Goal: Register for event/course

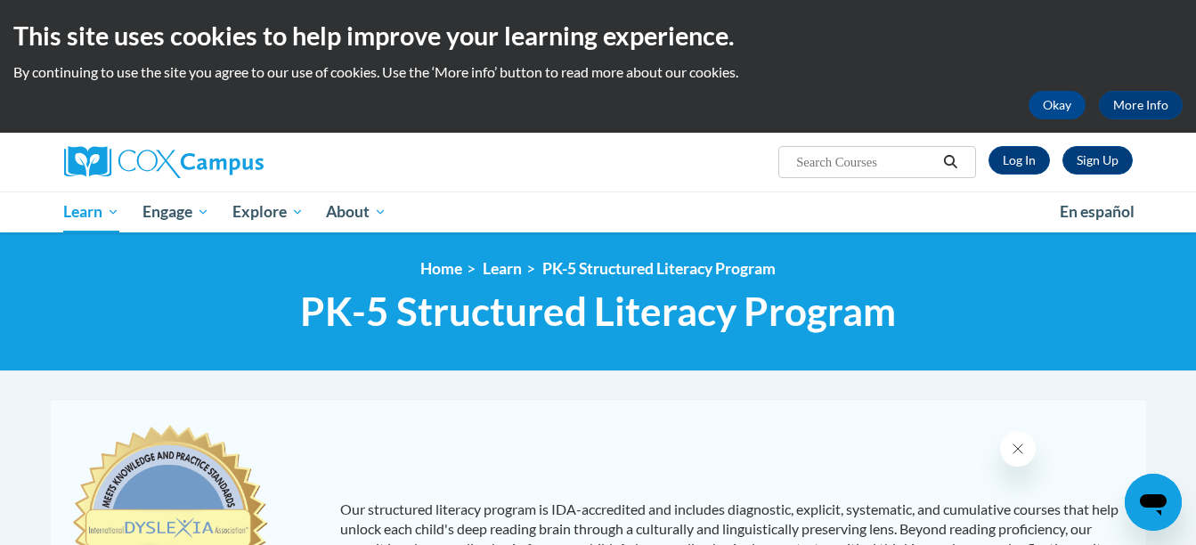
click at [885, 155] on input "Search..." at bounding box center [865, 161] width 142 height 21
click at [1015, 162] on link "Log In" at bounding box center [1018, 160] width 61 height 28
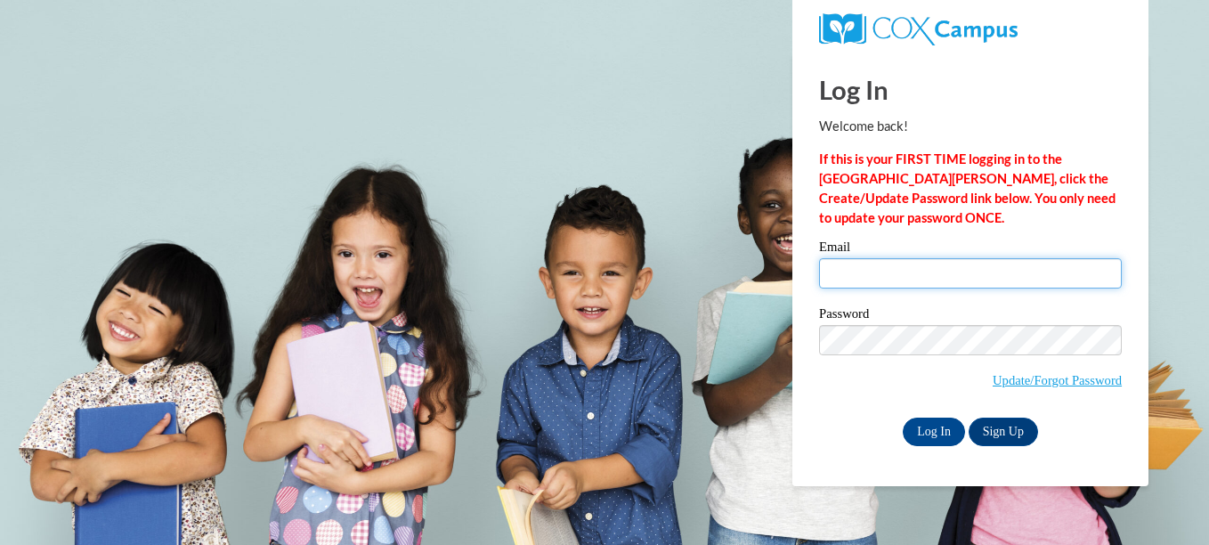
click at [910, 274] on input "Email" at bounding box center [970, 273] width 303 height 30
click at [910, 273] on input "Email" at bounding box center [970, 273] width 303 height 30
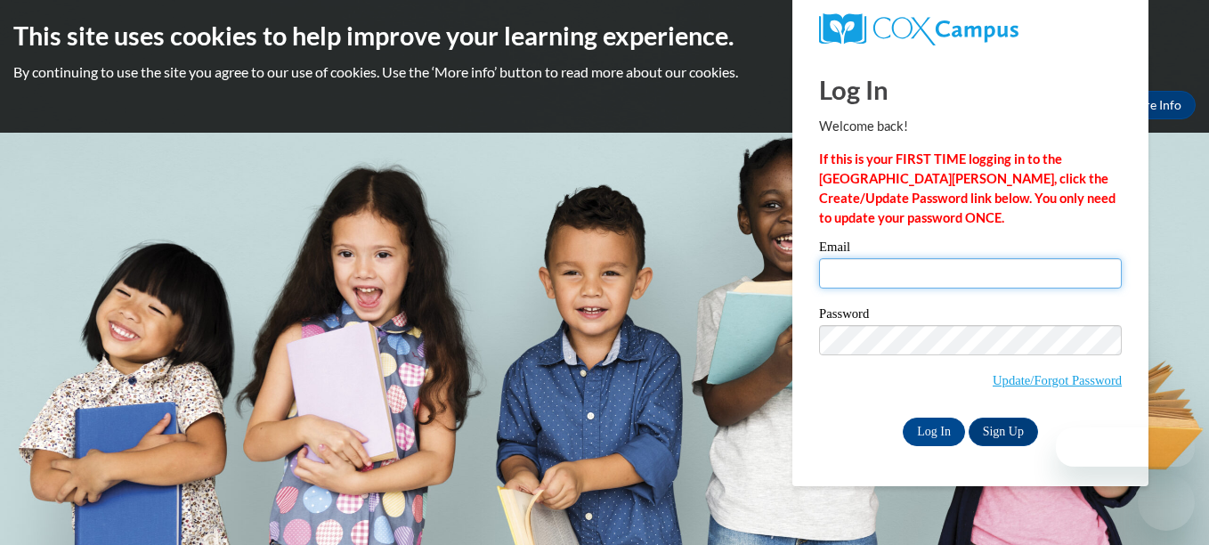
type input "hillliberty6@gmail.com"
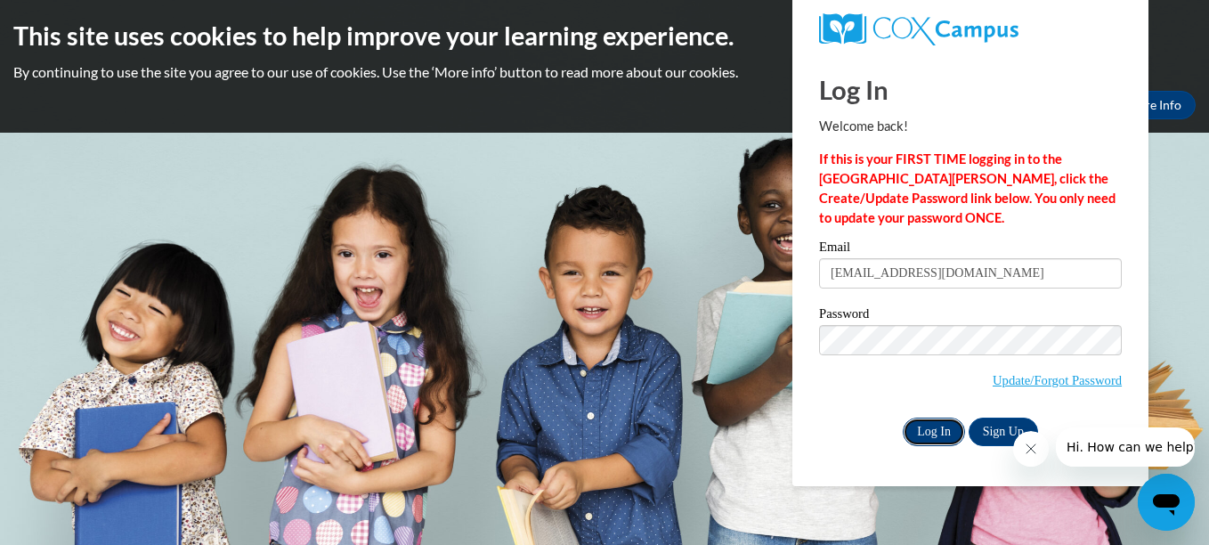
click at [927, 434] on input "Log In" at bounding box center [934, 432] width 62 height 28
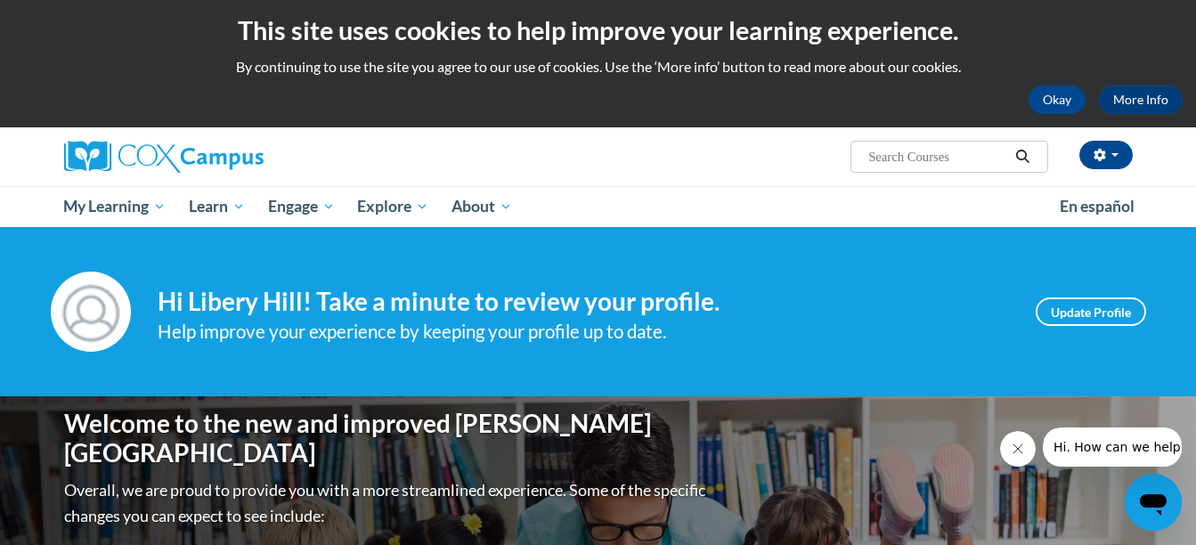
scroll to position [4, 0]
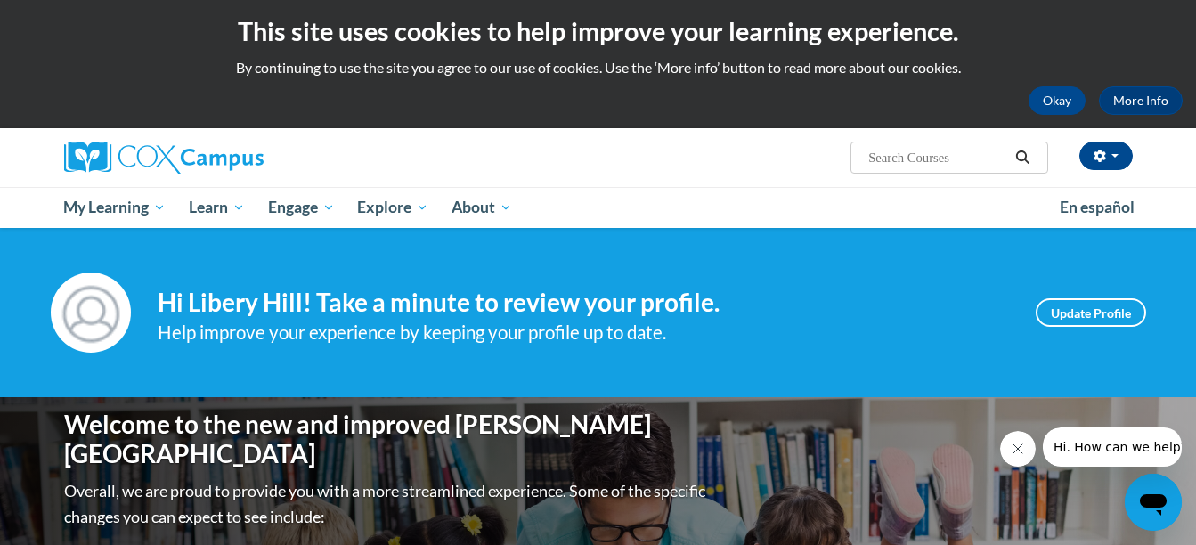
click at [899, 160] on input "Search..." at bounding box center [937, 157] width 142 height 21
paste input "Oral Language is the Foundation for Literacy"
type input "Oral Language is the Foundation for Literacy"
click at [1022, 153] on icon "Search" at bounding box center [1022, 156] width 16 height 13
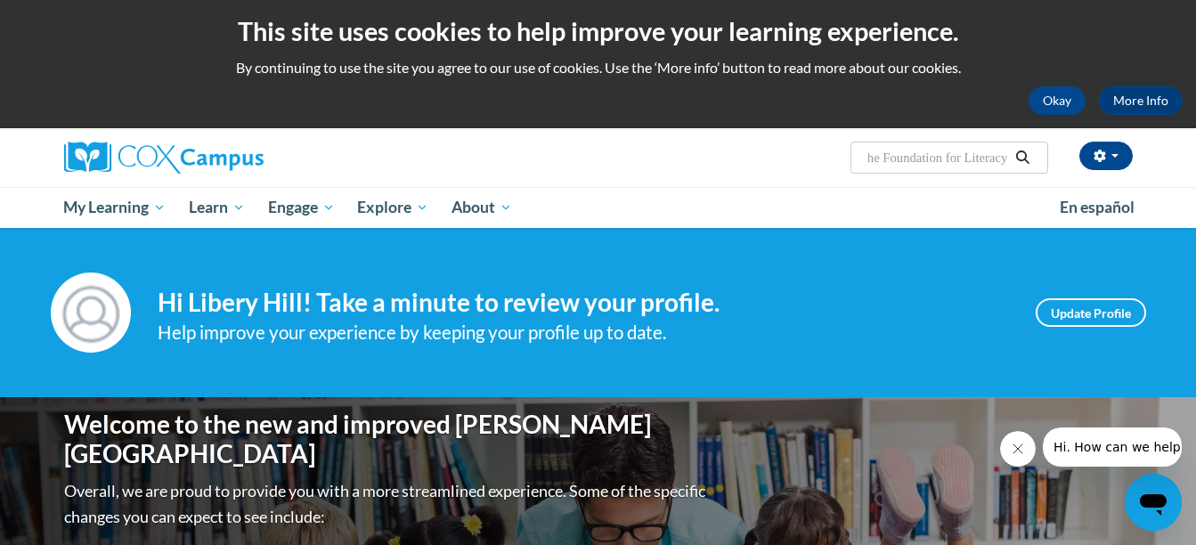
scroll to position [0, 0]
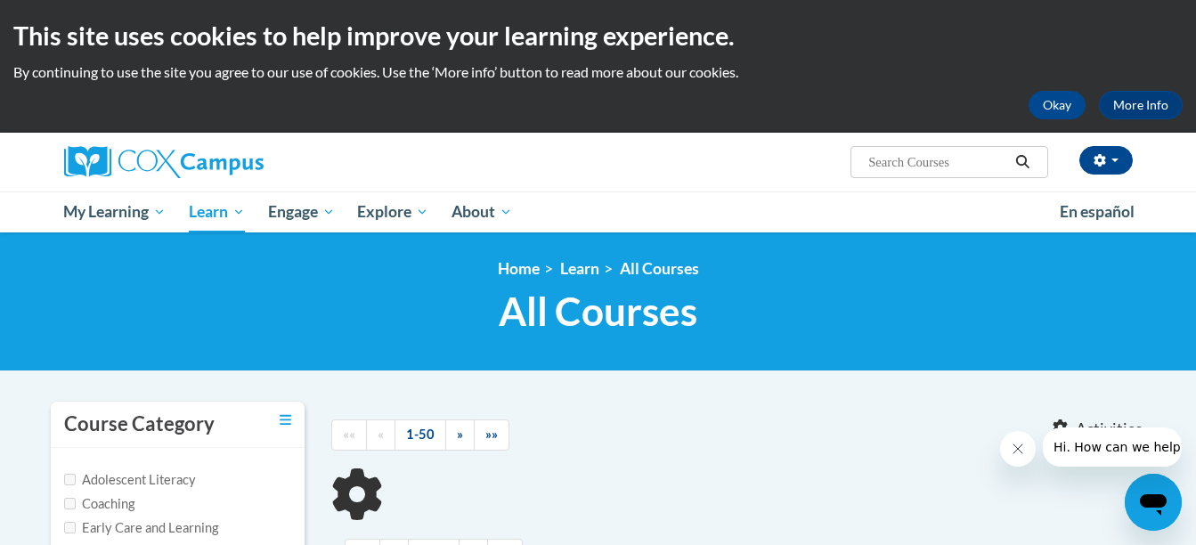
type input "Oral Language is the Foundation for Literacy"
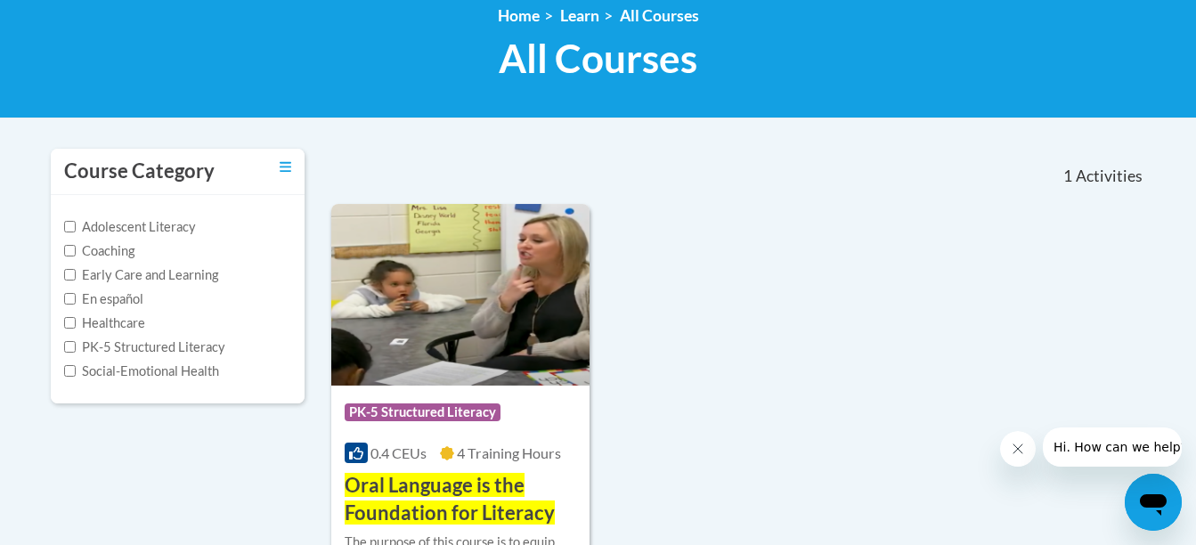
scroll to position [254, 0]
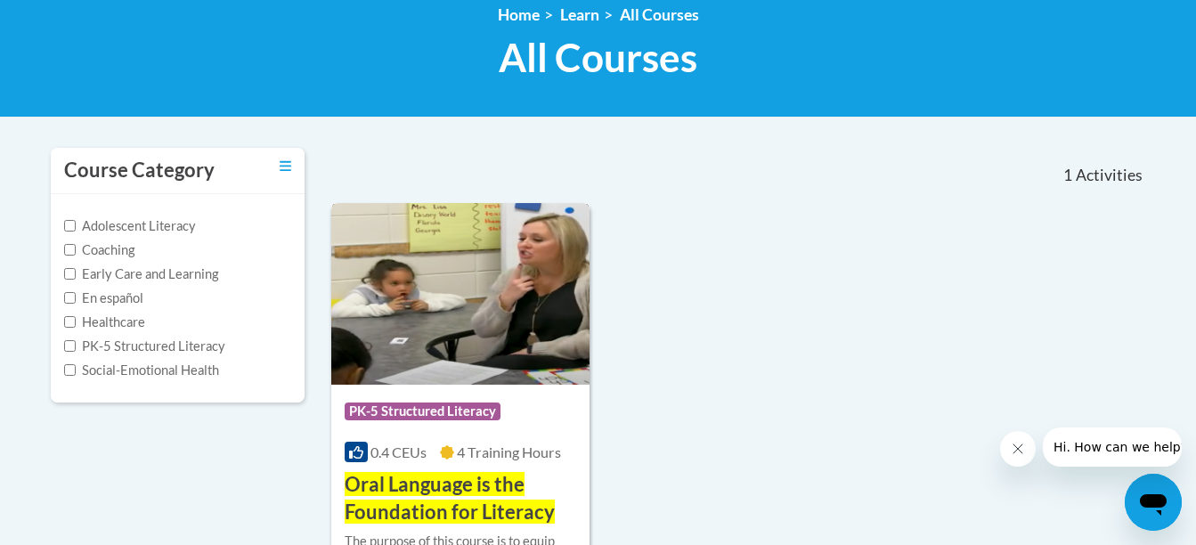
click at [508, 361] on img at bounding box center [460, 294] width 259 height 182
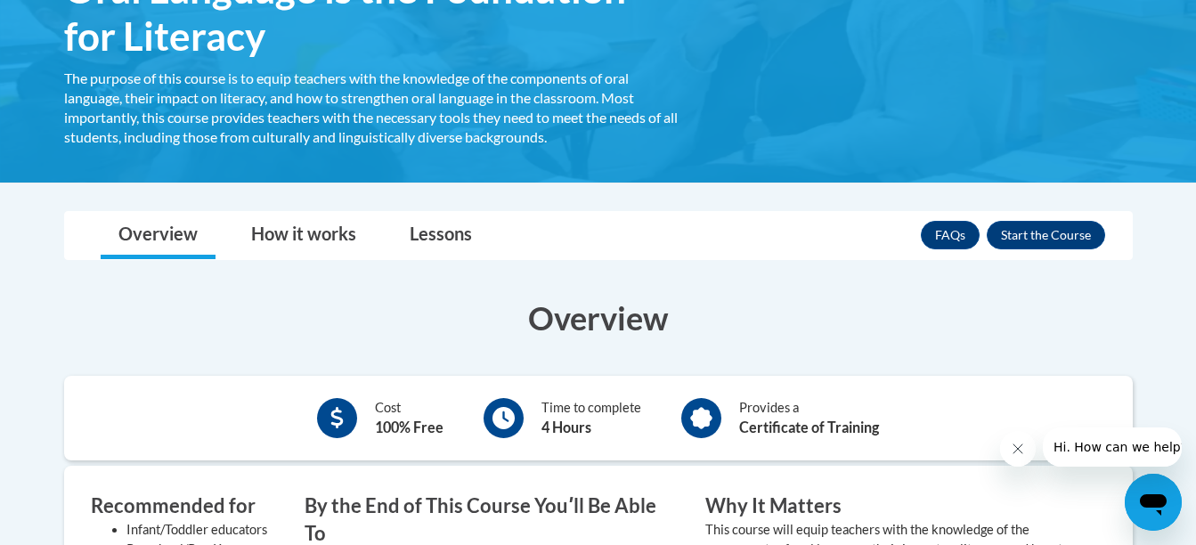
scroll to position [350, 0]
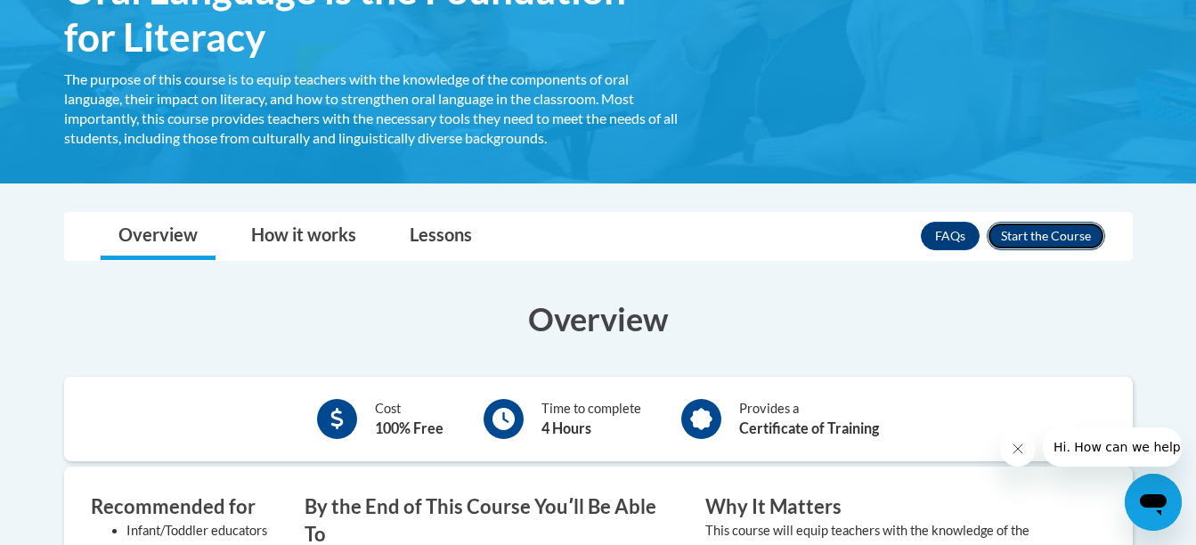
click at [1068, 227] on button "Enroll" at bounding box center [1046, 236] width 118 height 28
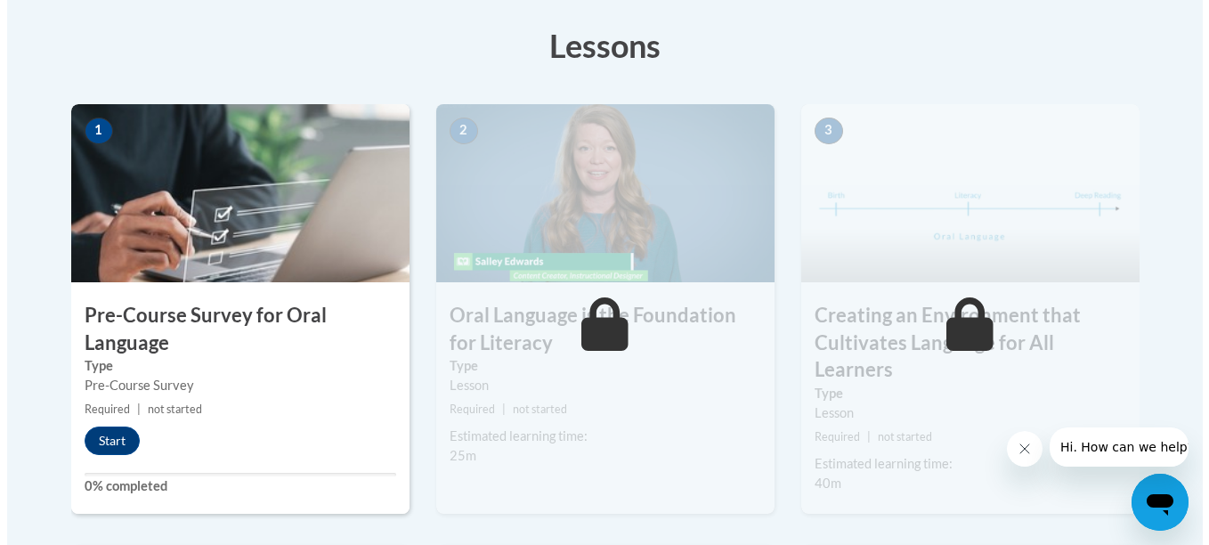
scroll to position [516, 0]
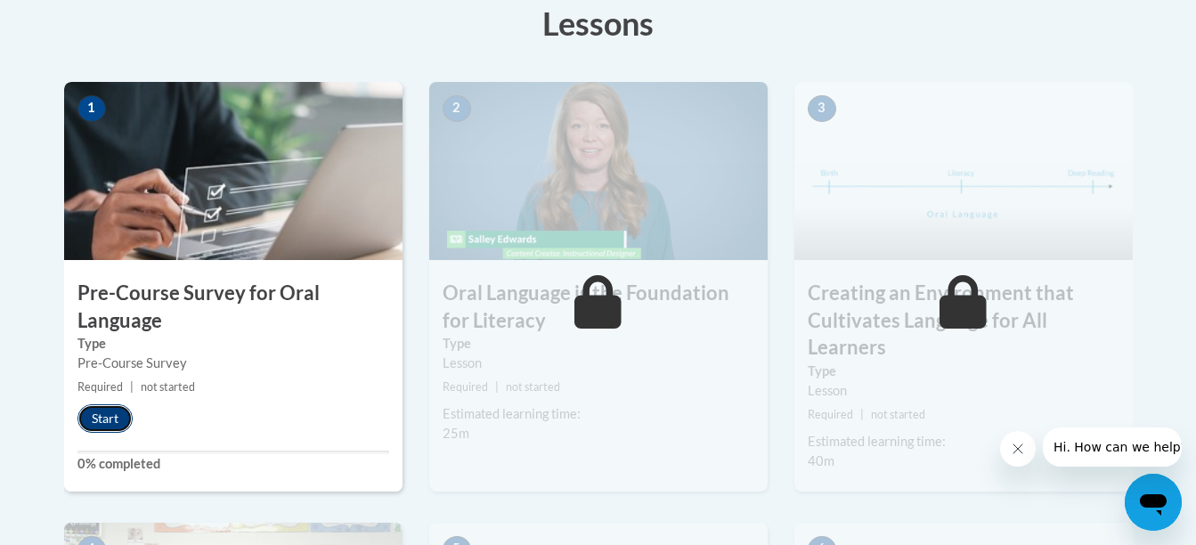
click at [87, 418] on button "Start" at bounding box center [104, 418] width 55 height 28
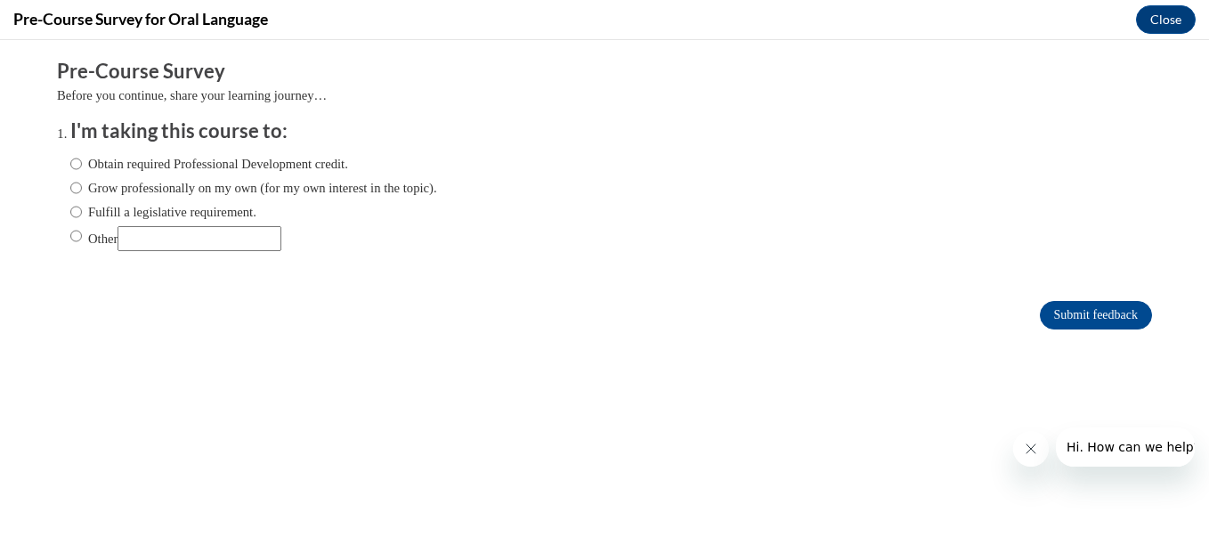
scroll to position [0, 0]
click at [70, 167] on label "Obtain required Professional Development credit." at bounding box center [209, 164] width 278 height 20
click at [70, 167] on input "Obtain required Professional Development credit." at bounding box center [76, 164] width 12 height 20
radio input "true"
click at [1050, 315] on input "Submit feedback" at bounding box center [1096, 315] width 112 height 28
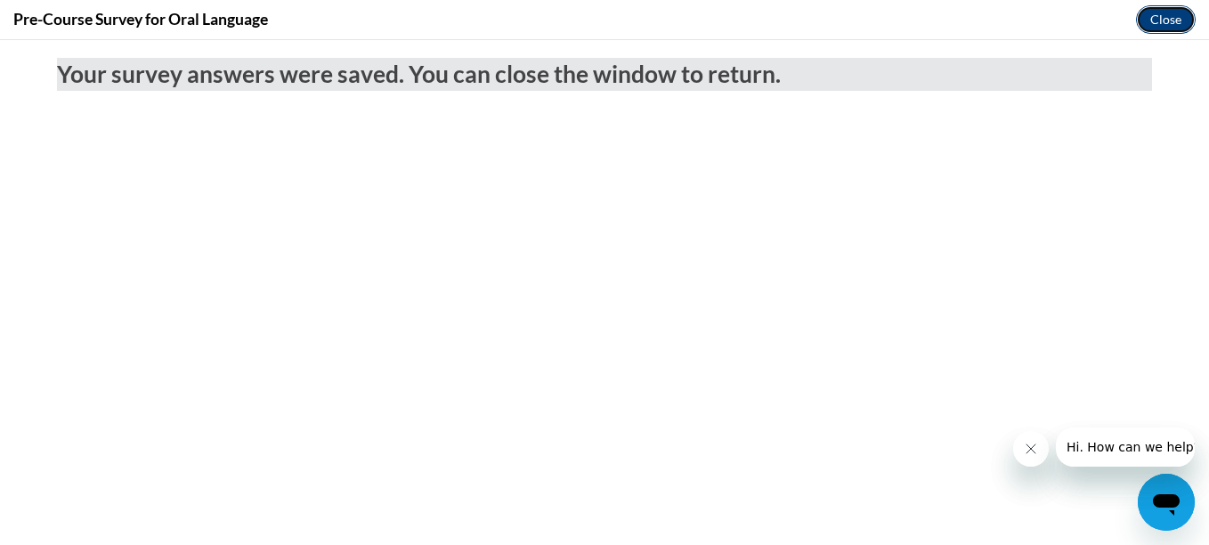
click at [1171, 20] on button "Close" at bounding box center [1166, 19] width 60 height 28
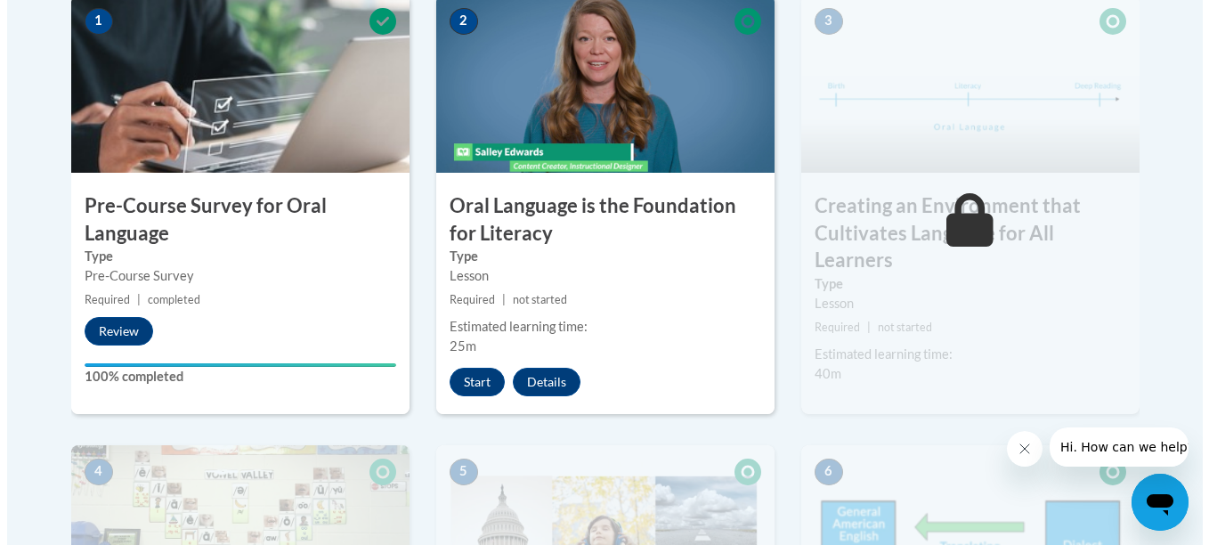
scroll to position [571, 0]
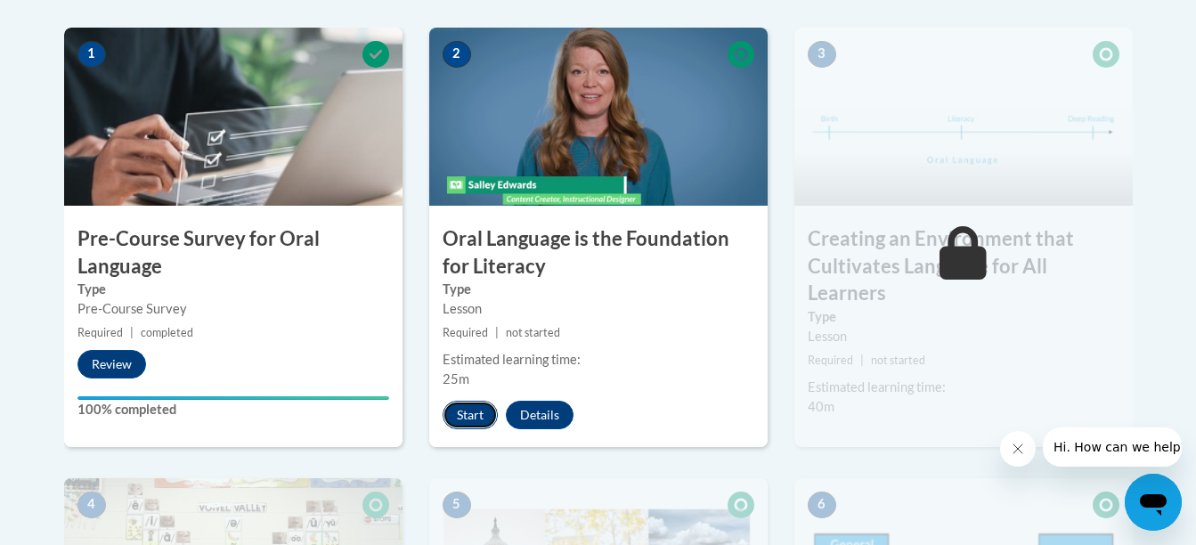
click at [461, 404] on button "Start" at bounding box center [470, 415] width 55 height 28
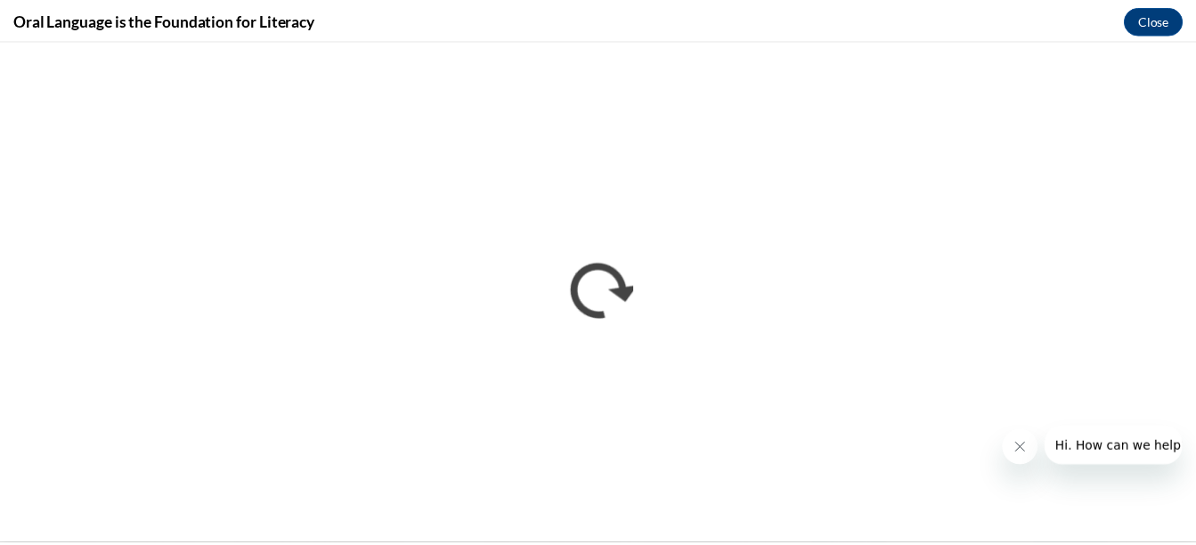
scroll to position [0, 0]
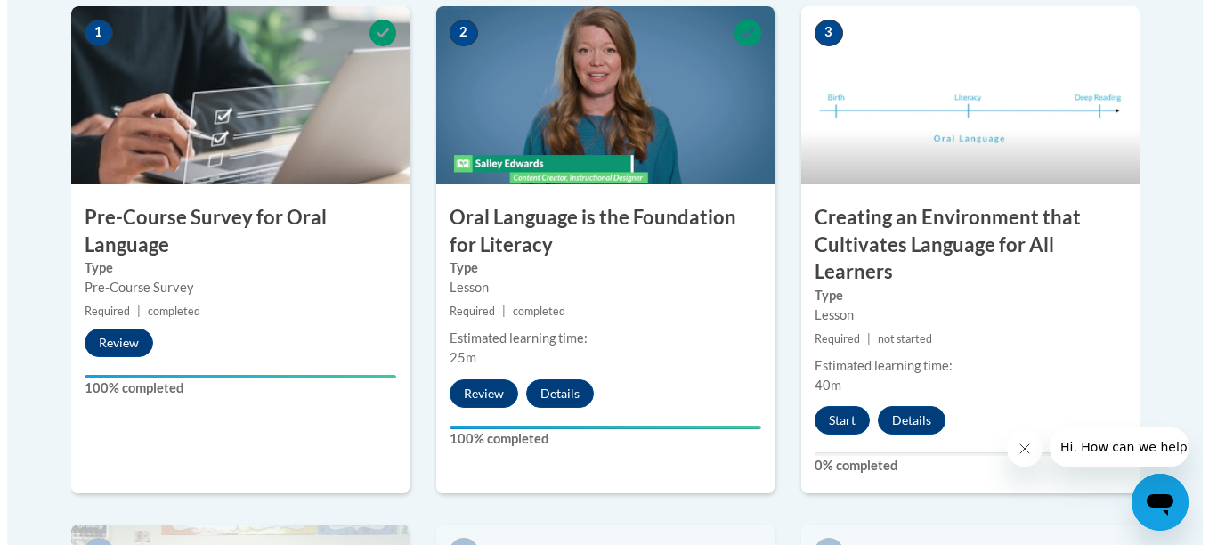
scroll to position [593, 0]
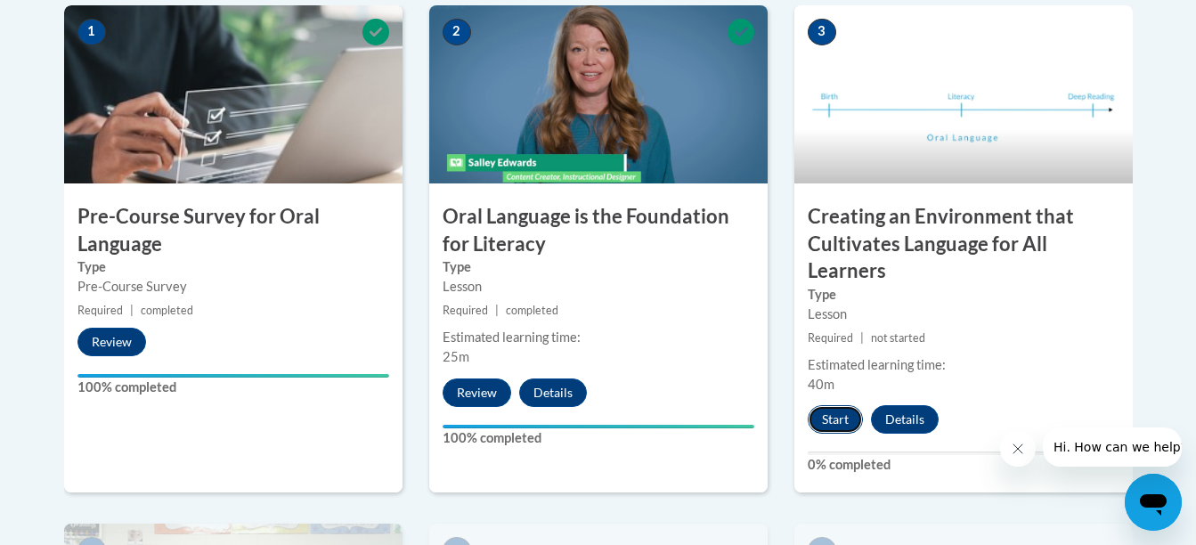
click at [837, 415] on button "Start" at bounding box center [835, 419] width 55 height 28
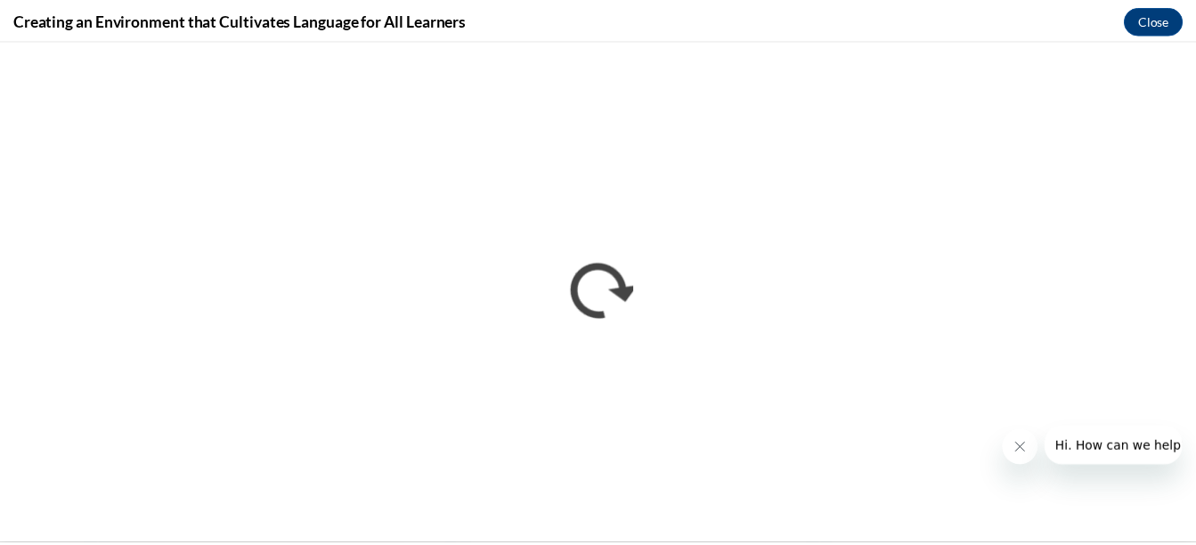
scroll to position [0, 0]
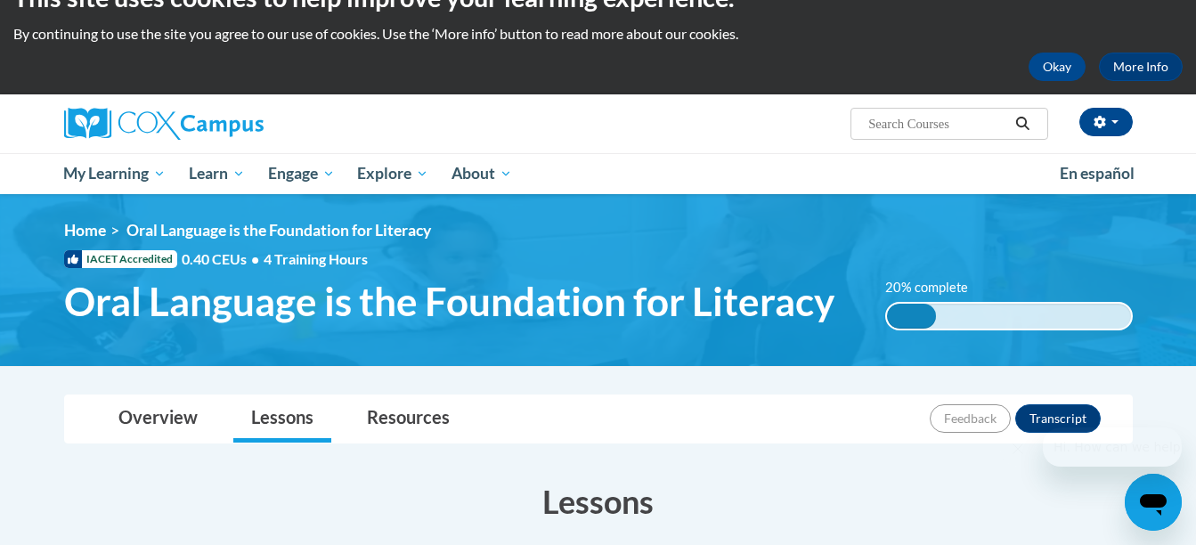
click at [884, 123] on input "Search..." at bounding box center [937, 123] width 142 height 21
click at [930, 115] on input "Search..." at bounding box center [937, 123] width 142 height 21
paste input "Systematic and Explicit Phonics Instruction"
type input "Systematic and Explicit Phonics Instruction"
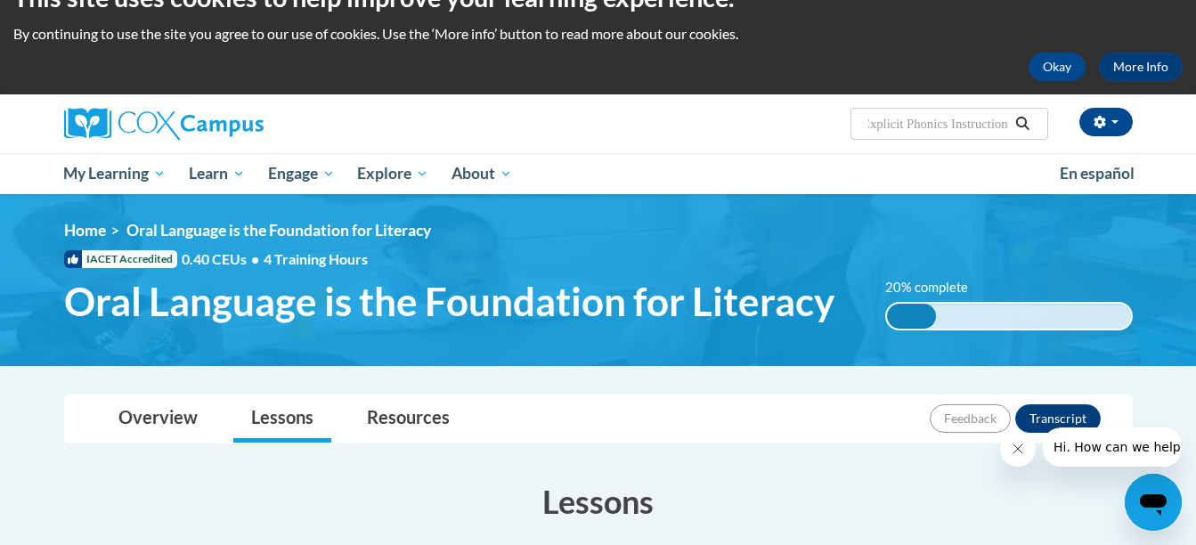
scroll to position [0, 0]
click at [1027, 121] on icon "Search" at bounding box center [1022, 123] width 16 height 13
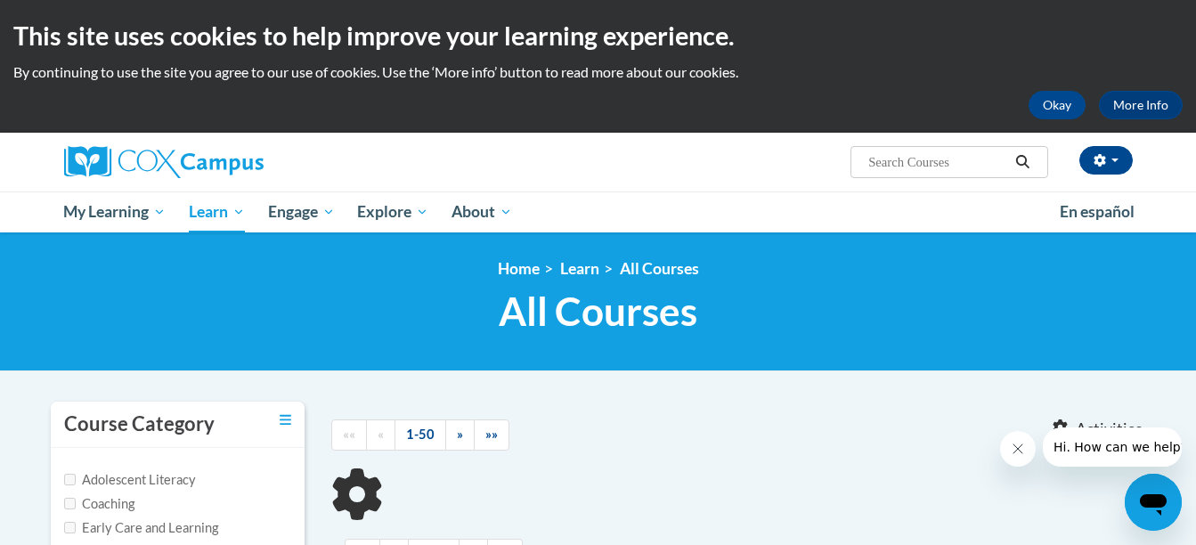
type input "Systematic and Explicit Phonics Instruction"
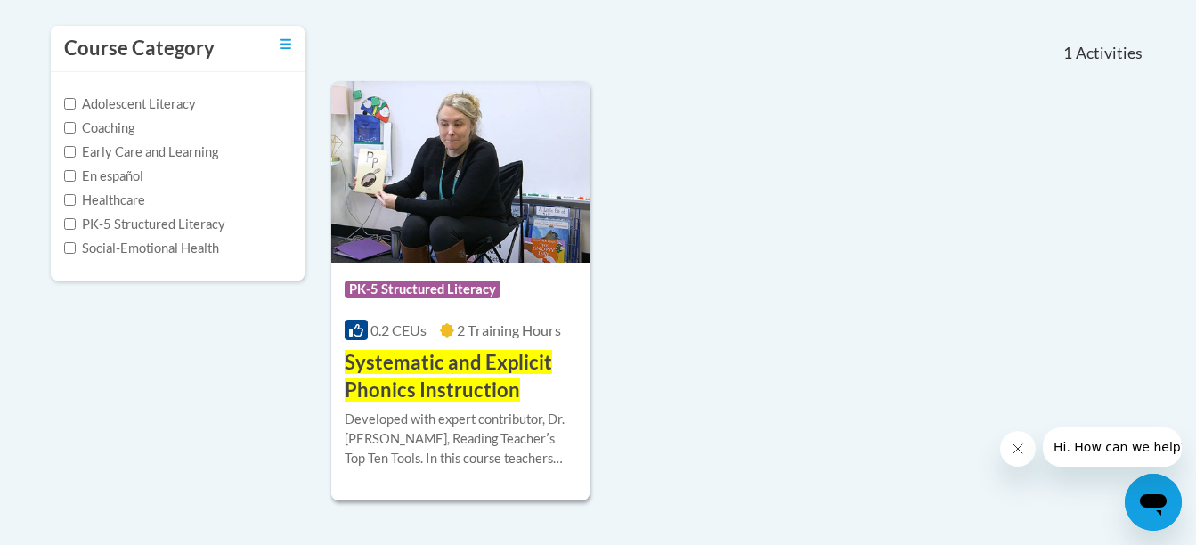
scroll to position [369, 0]
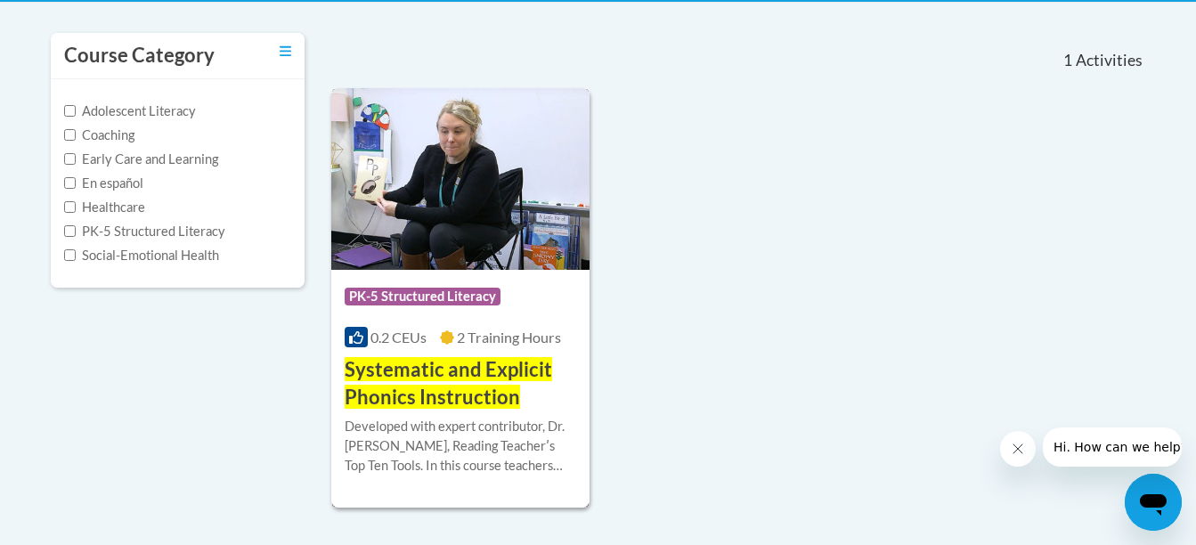
click at [462, 328] on div "0.2 CEUs 2 Training Hours" at bounding box center [461, 338] width 232 height 20
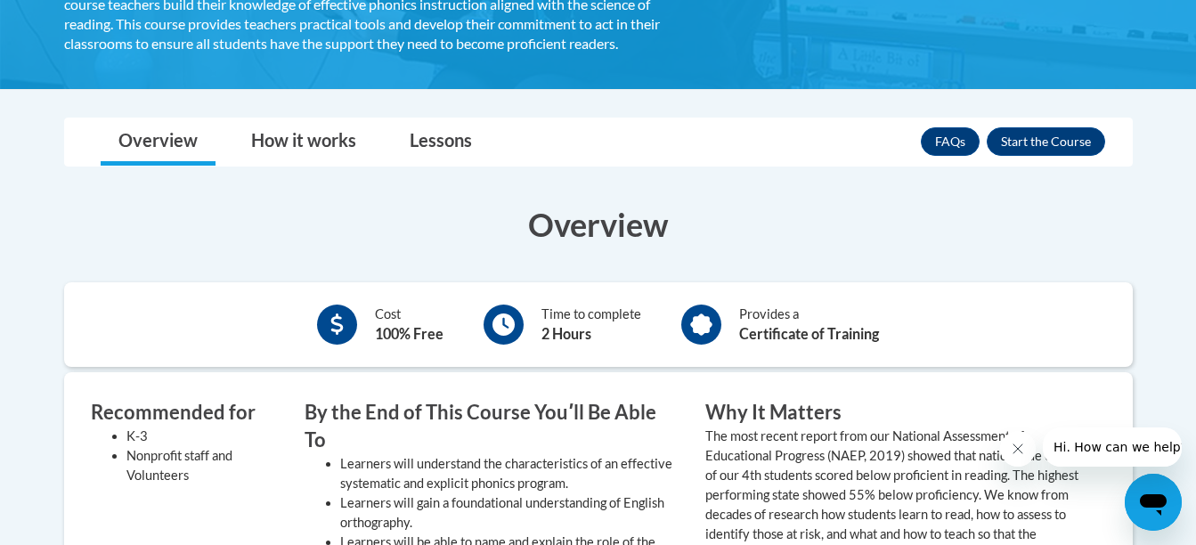
scroll to position [442, 0]
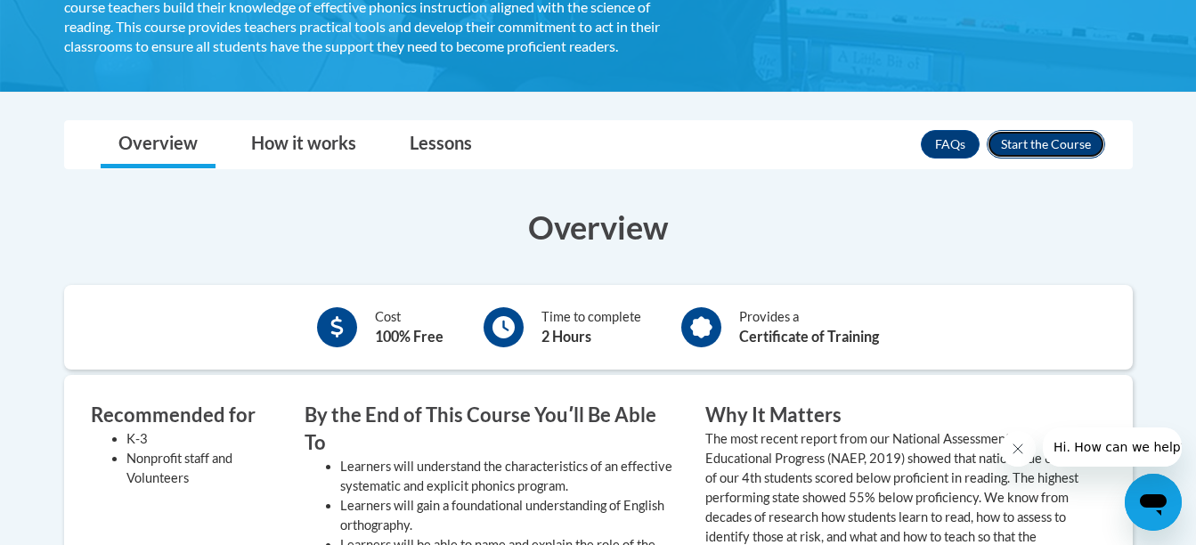
click at [1059, 138] on button "Enroll" at bounding box center [1046, 144] width 118 height 28
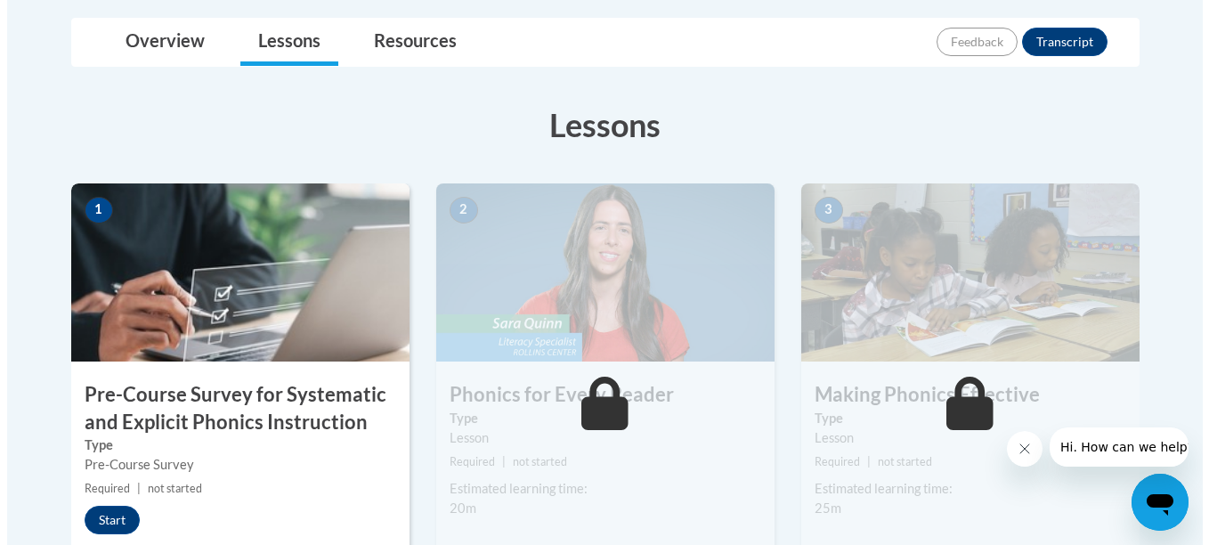
scroll to position [417, 0]
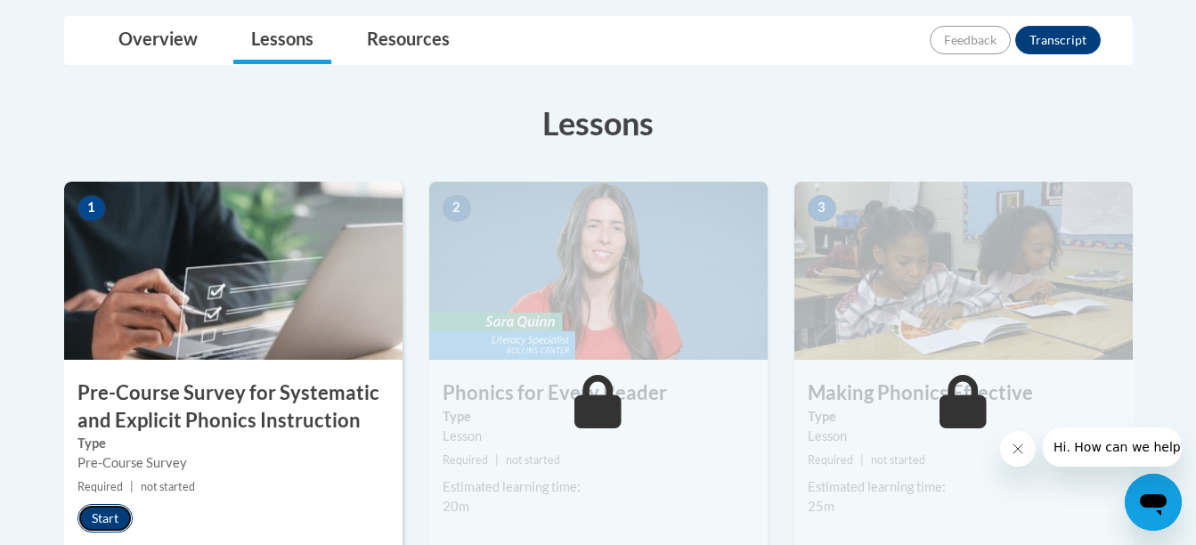
click at [110, 511] on button "Start" at bounding box center [104, 518] width 55 height 28
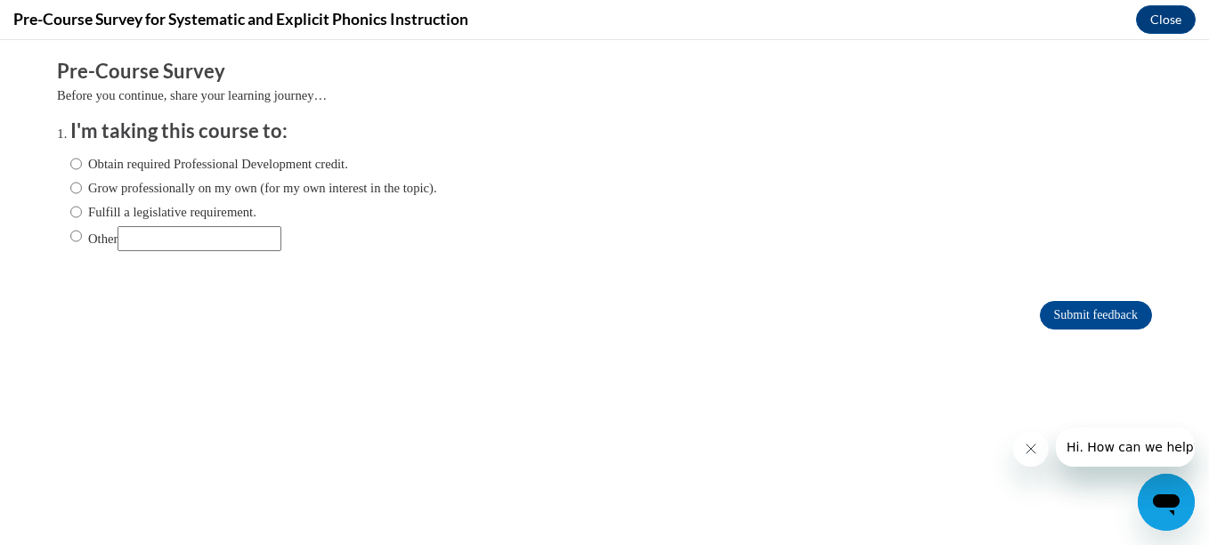
scroll to position [0, 0]
click at [70, 168] on input "Obtain required Professional Development credit." at bounding box center [76, 164] width 12 height 20
radio input "true"
click at [1159, 20] on button "Close" at bounding box center [1166, 19] width 60 height 28
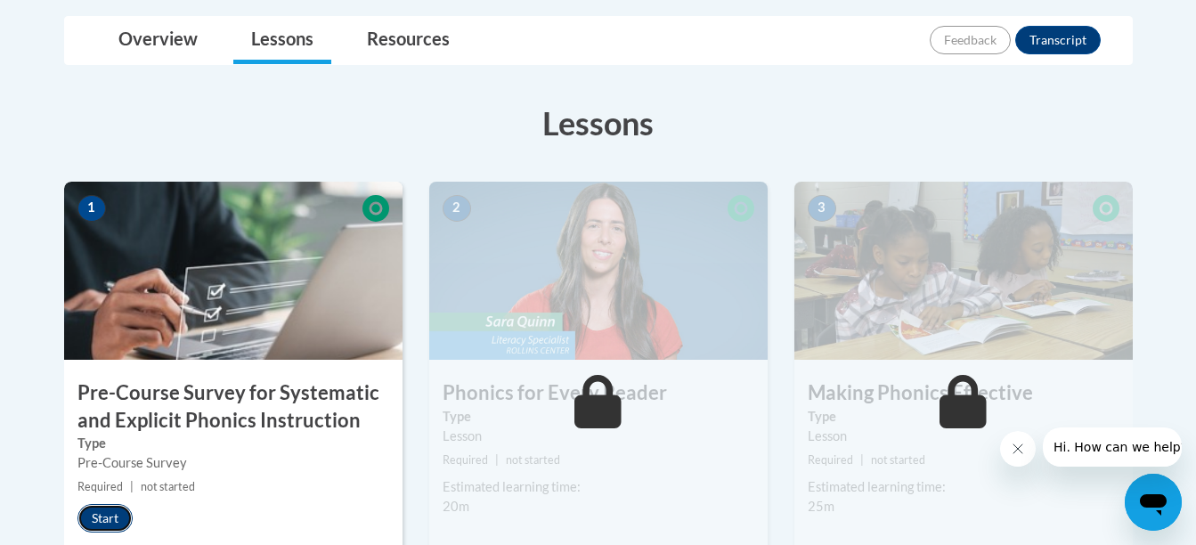
click at [122, 508] on button "Start" at bounding box center [104, 518] width 55 height 28
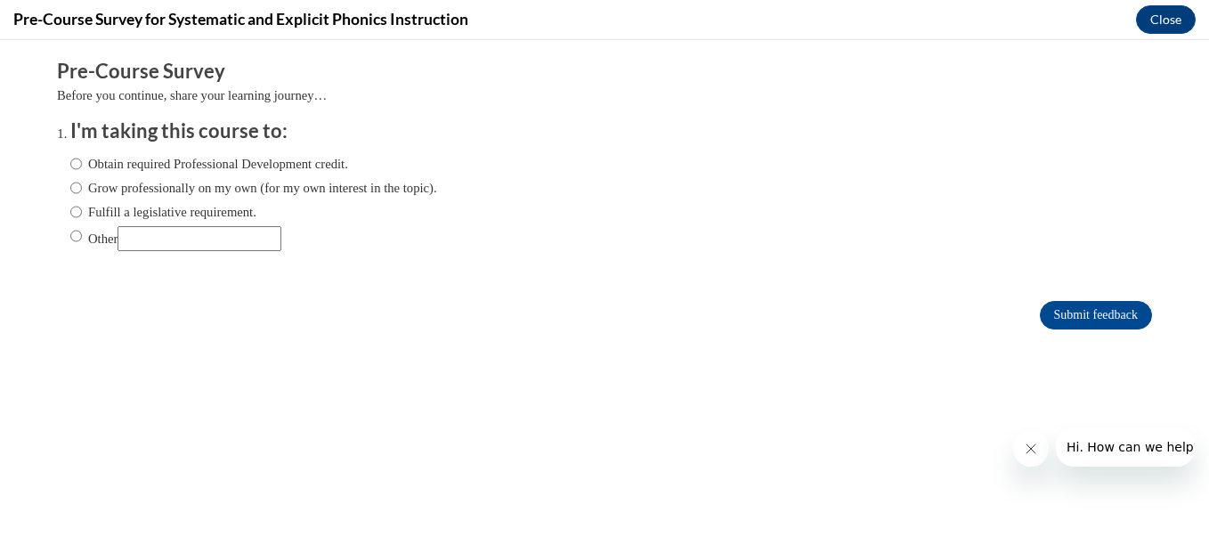
click at [57, 161] on ol "I'm taking this course to: Obtain required Professional Development credit. Gro…" at bounding box center [604, 198] width 1095 height 161
click at [70, 161] on input "Obtain required Professional Development credit." at bounding box center [76, 164] width 12 height 20
radio input "true"
click at [1056, 315] on input "Submit feedback" at bounding box center [1096, 315] width 112 height 28
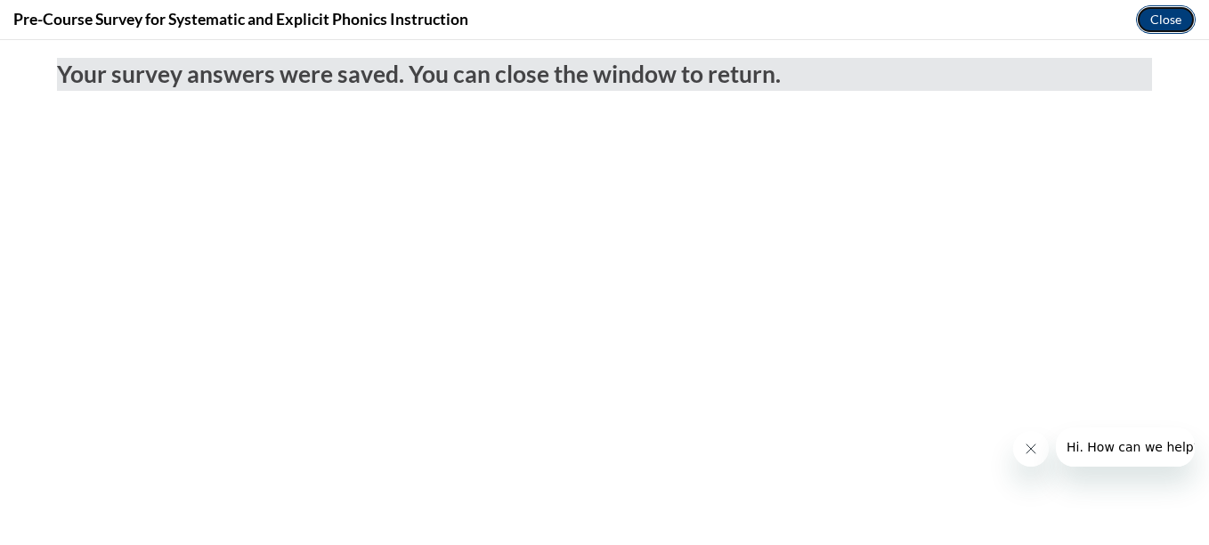
click at [1149, 23] on button "Close" at bounding box center [1166, 19] width 60 height 28
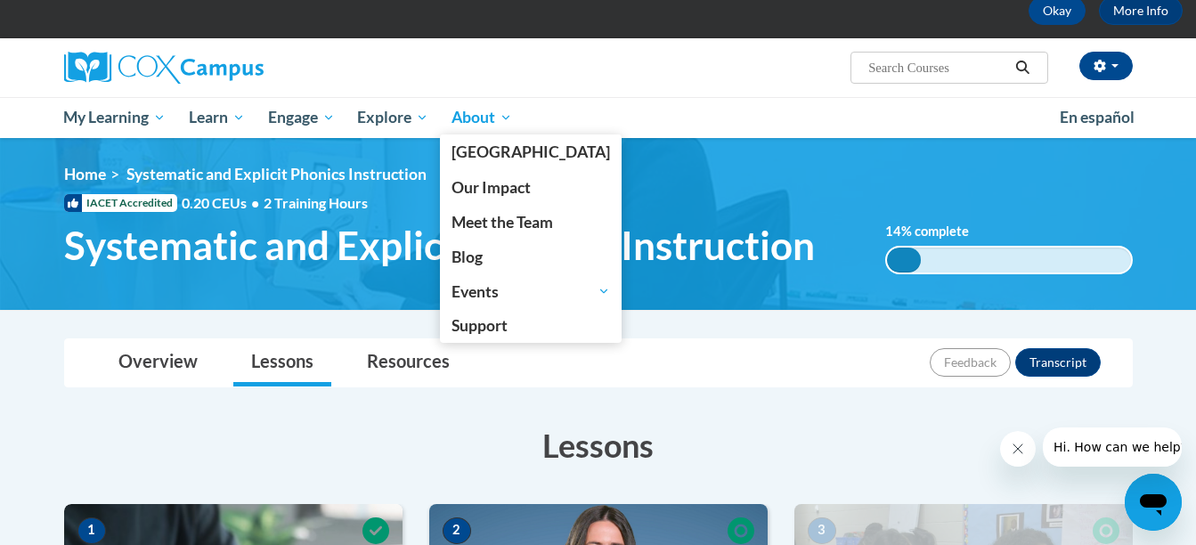
scroll to position [85, 0]
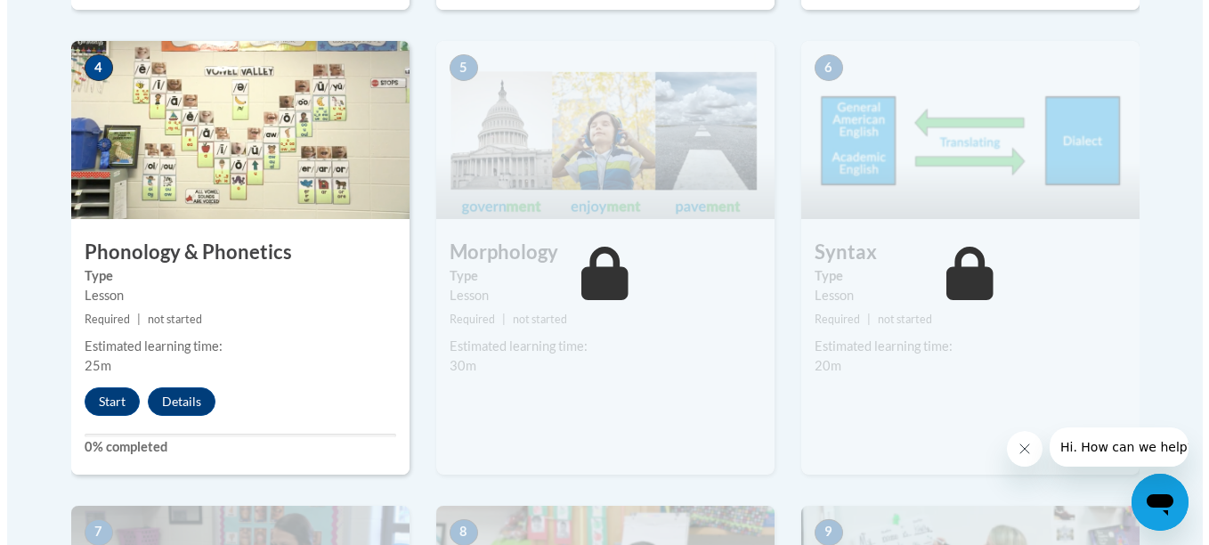
scroll to position [1116, 0]
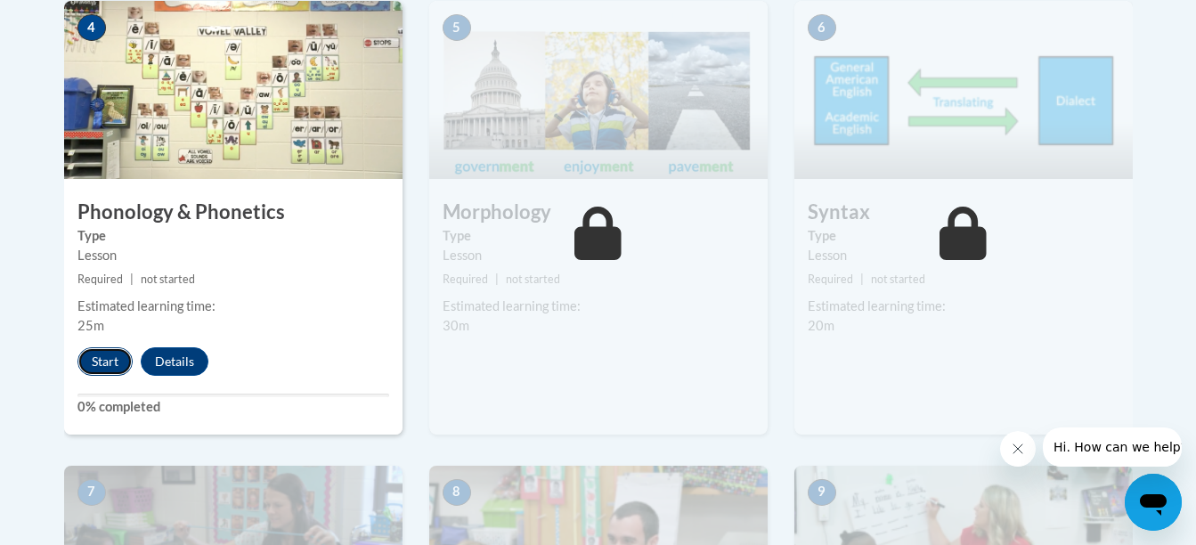
click at [110, 352] on button "Start" at bounding box center [104, 361] width 55 height 28
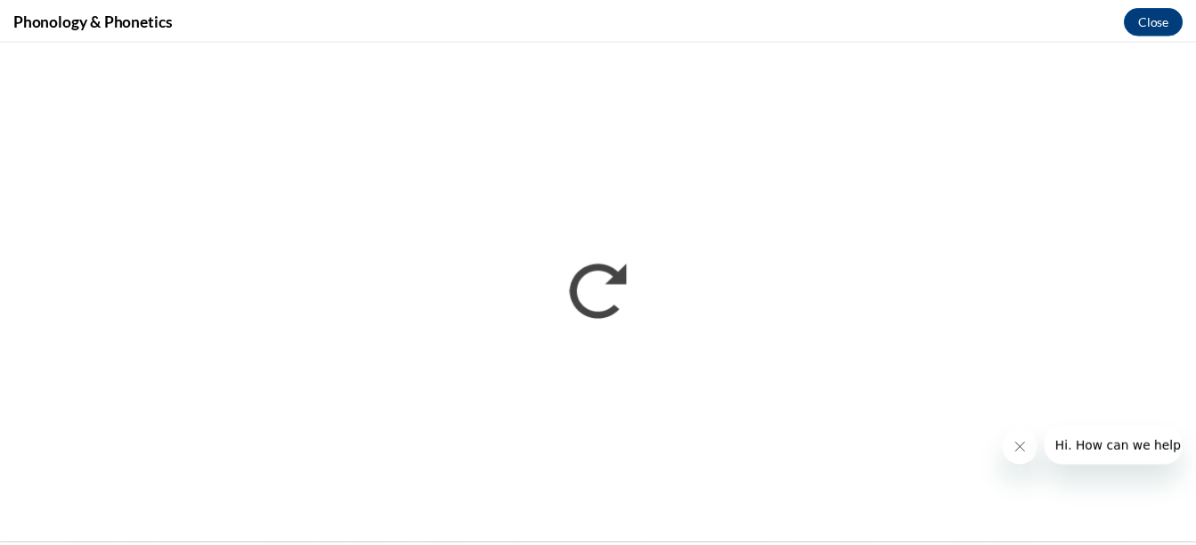
scroll to position [0, 0]
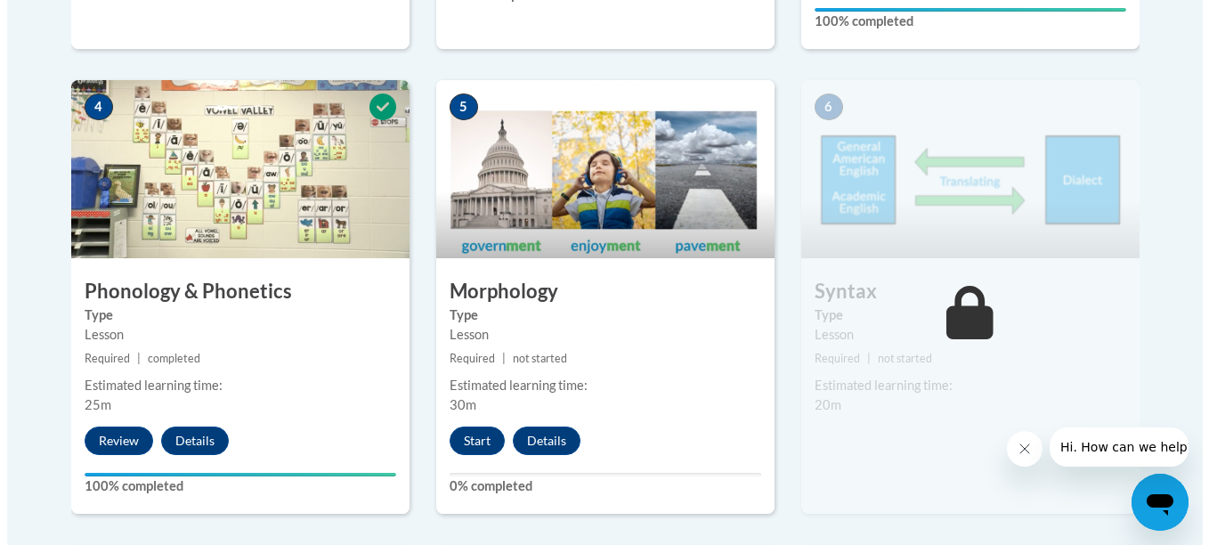
scroll to position [1037, 0]
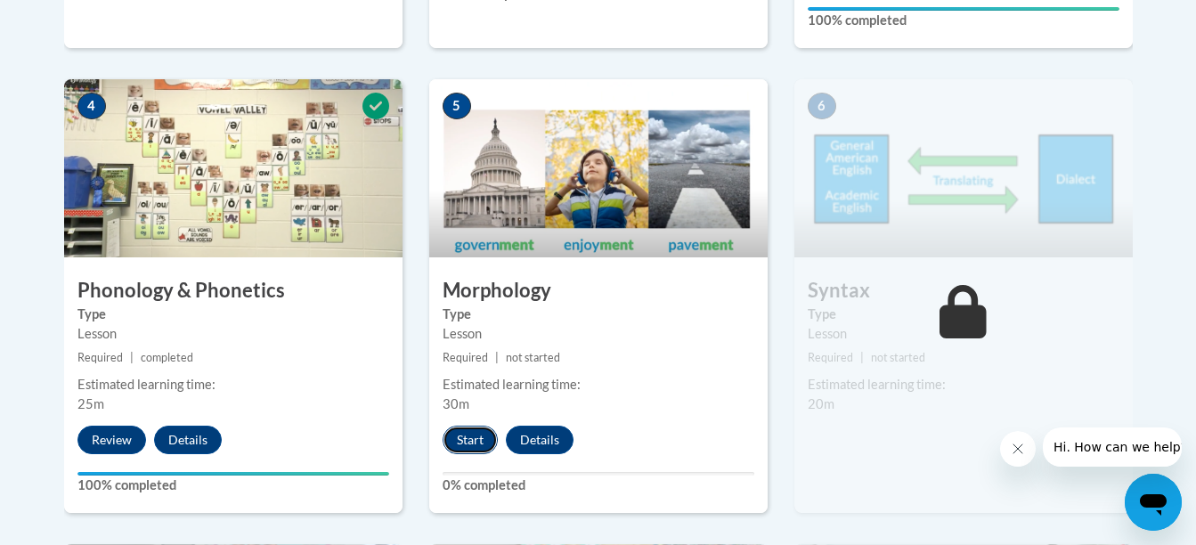
click at [483, 432] on button "Start" at bounding box center [470, 440] width 55 height 28
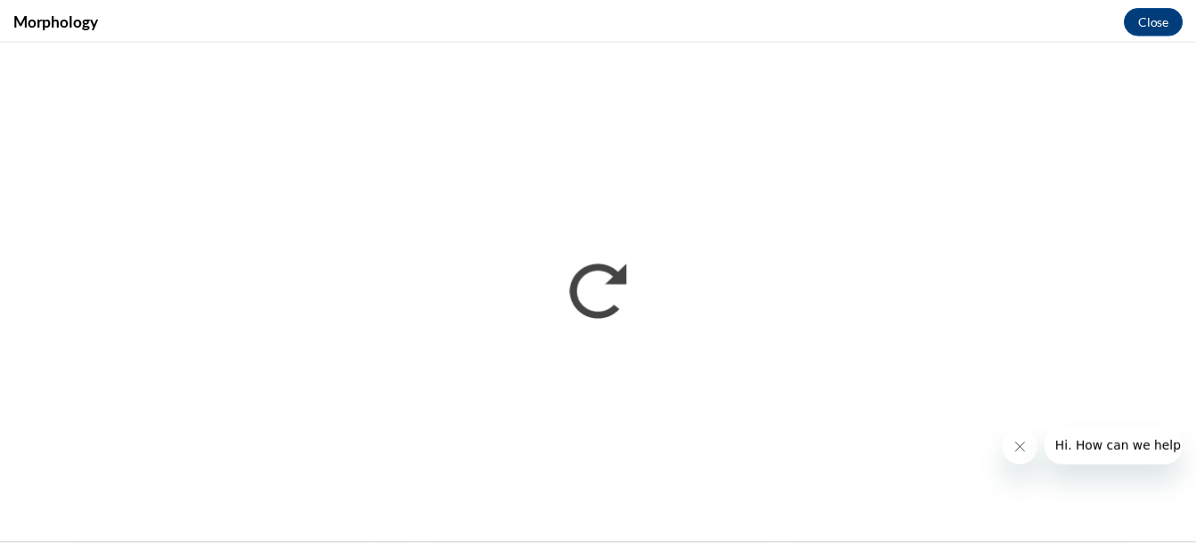
scroll to position [0, 0]
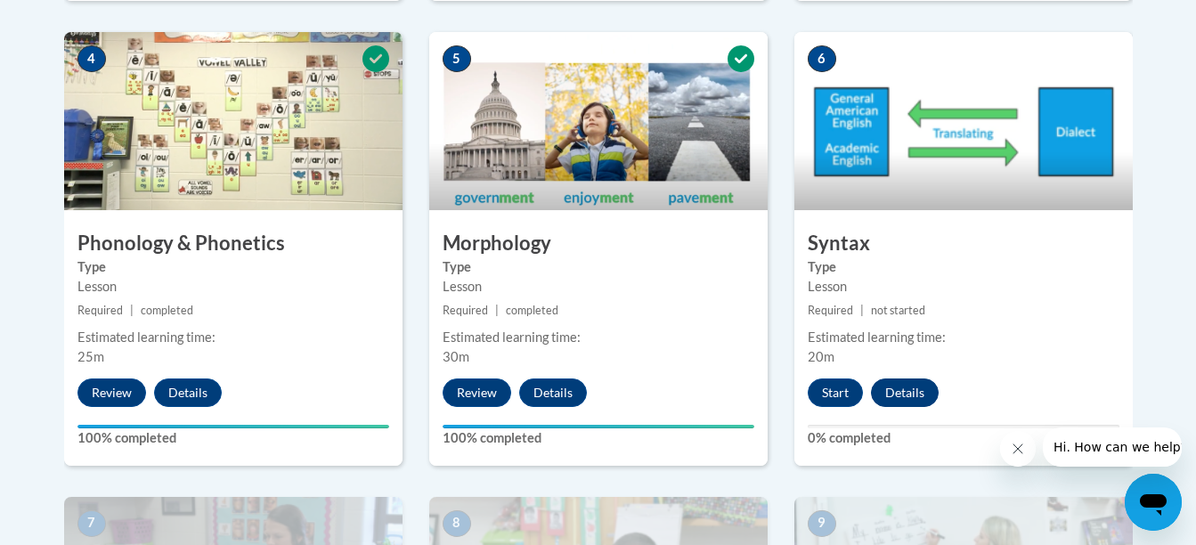
scroll to position [1084, 0]
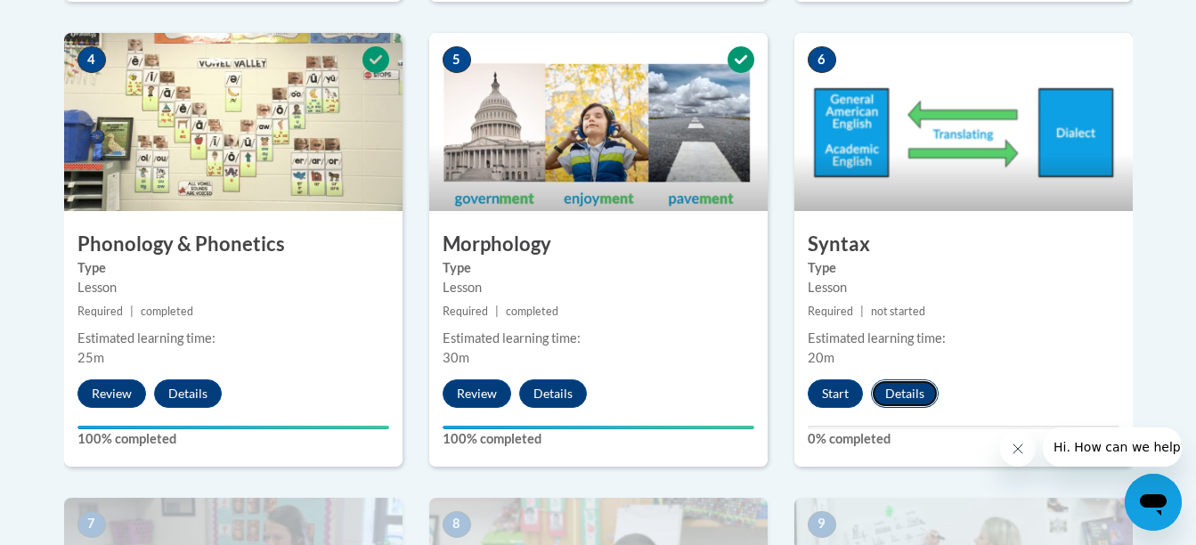
click at [927, 390] on button "Details" at bounding box center [905, 393] width 68 height 28
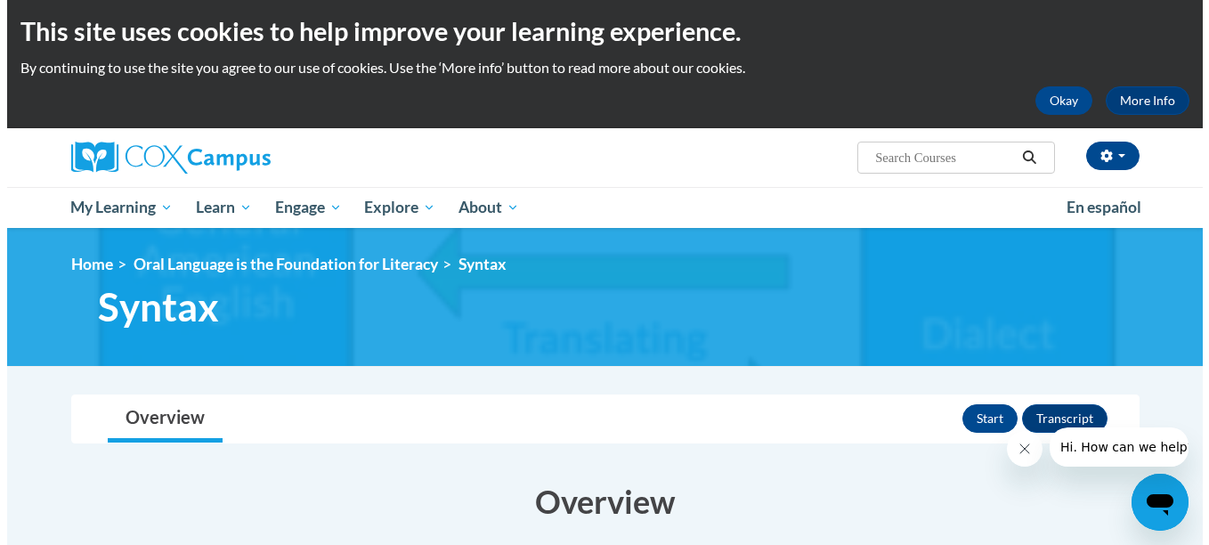
scroll to position [4, 0]
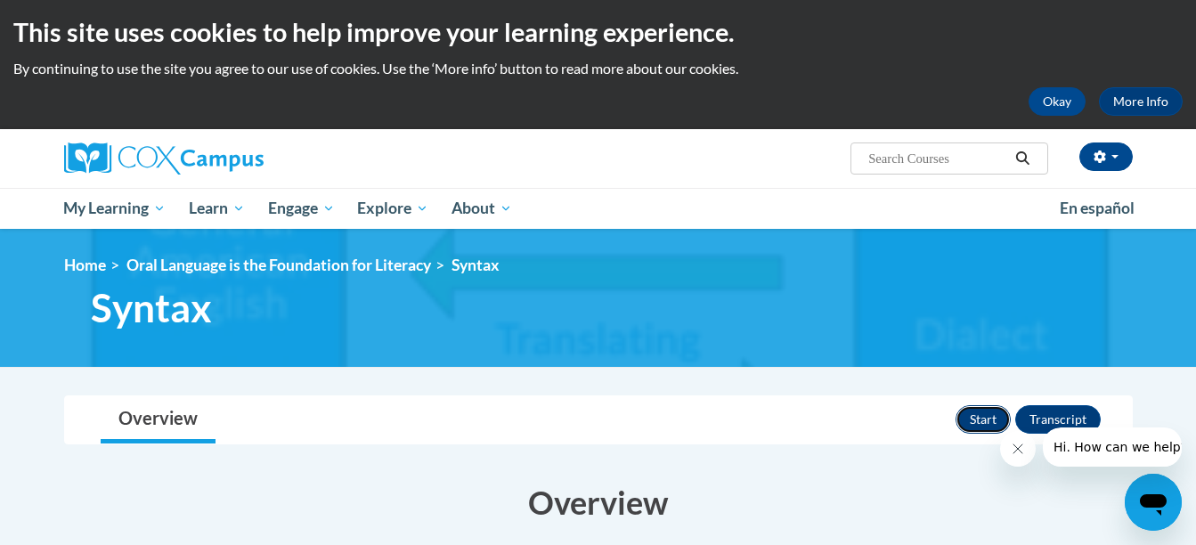
click at [968, 418] on button "Start" at bounding box center [982, 419] width 55 height 28
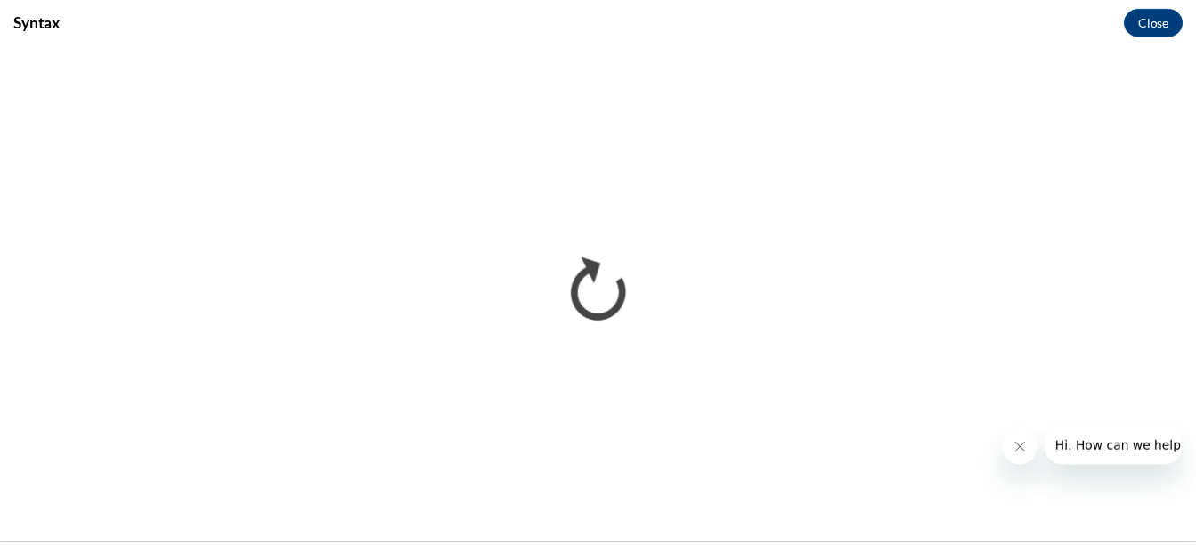
scroll to position [0, 0]
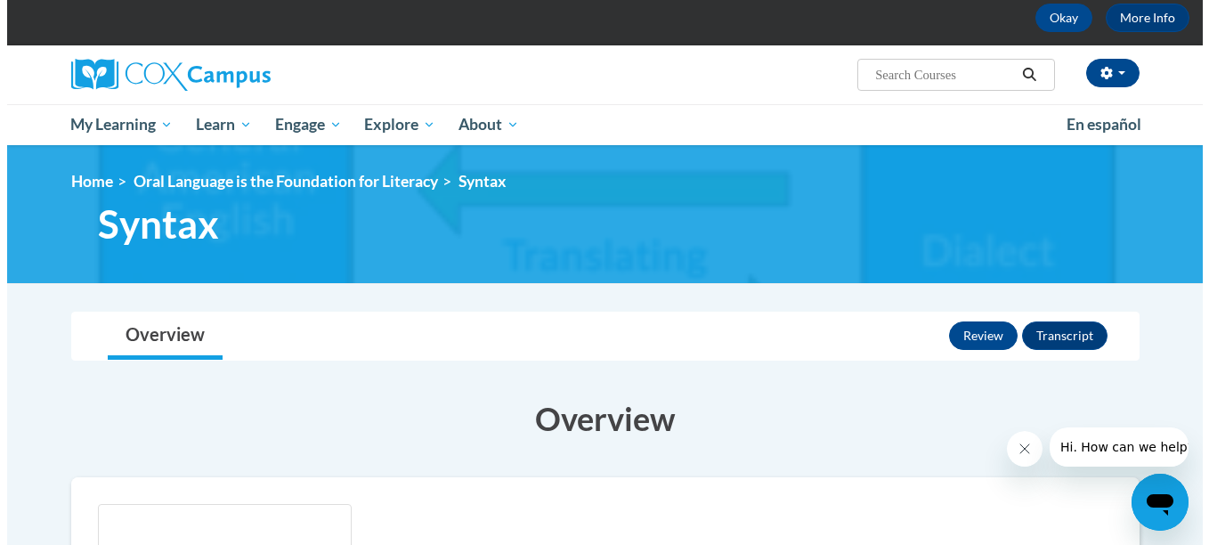
scroll to position [92, 0]
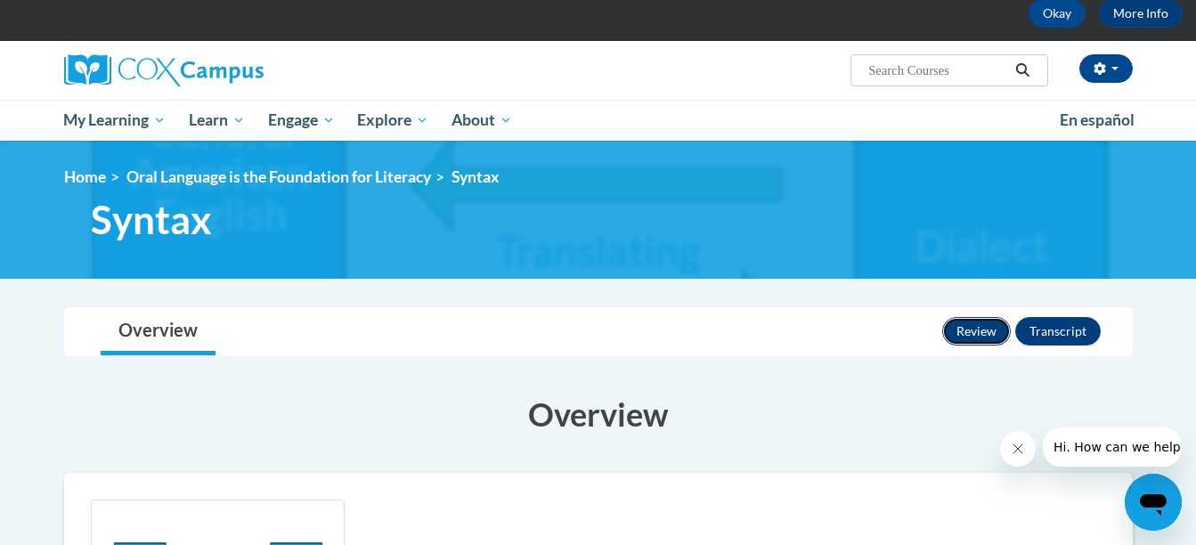
click at [998, 329] on button "Review" at bounding box center [976, 331] width 69 height 28
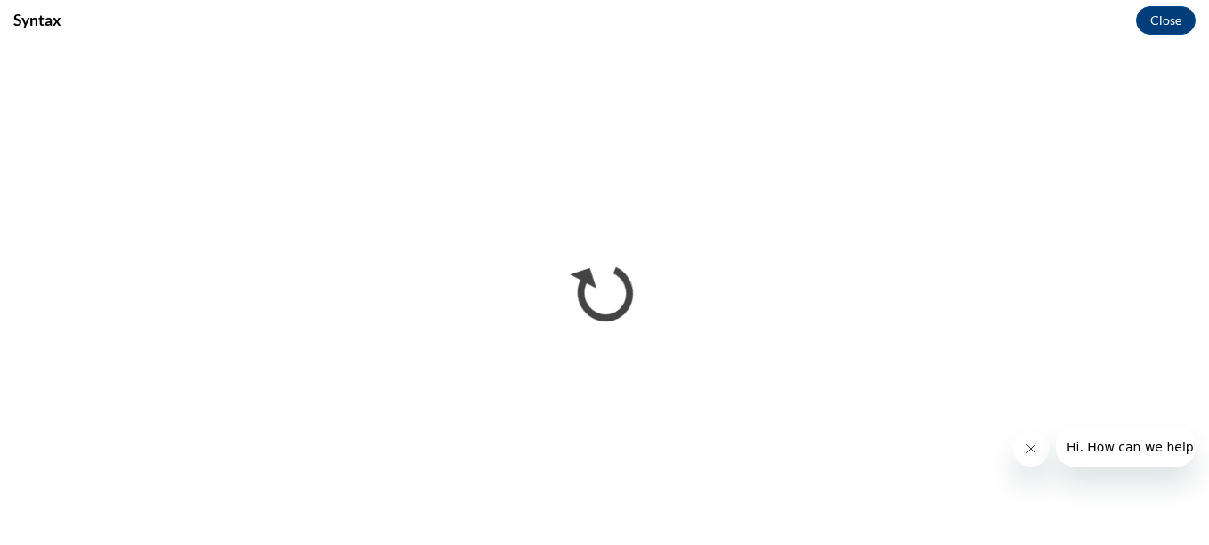
scroll to position [0, 0]
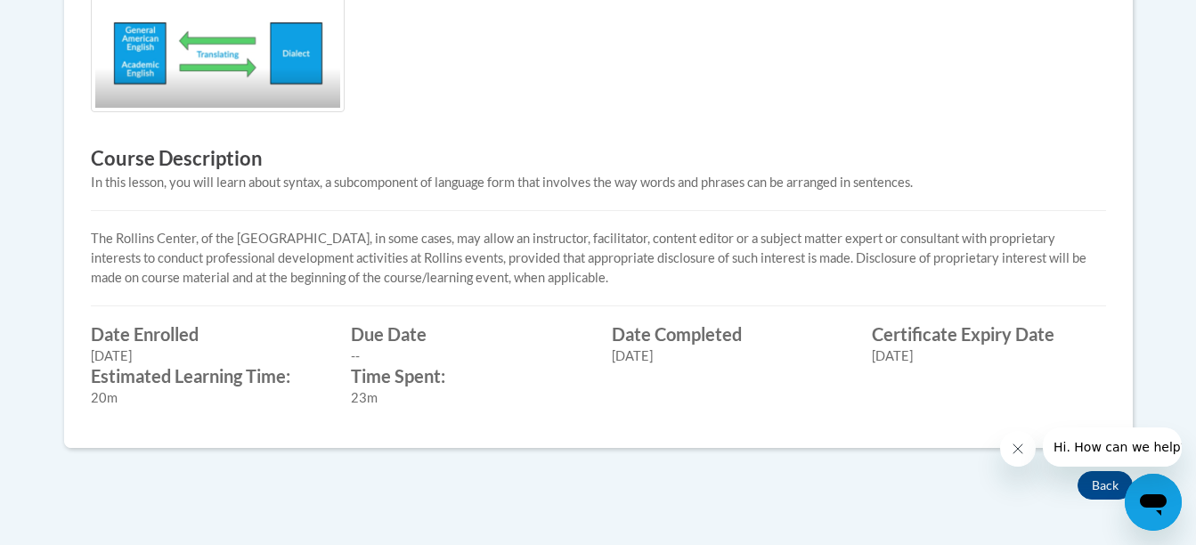
scroll to position [611, 0]
click at [1094, 489] on button "Back" at bounding box center [1104, 486] width 55 height 28
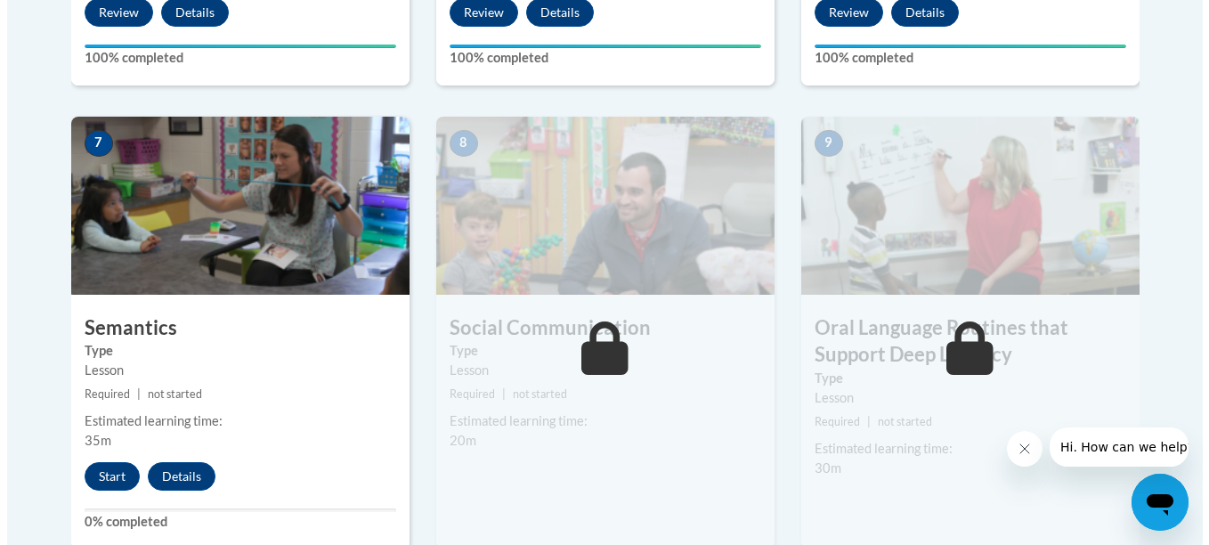
scroll to position [1474, 0]
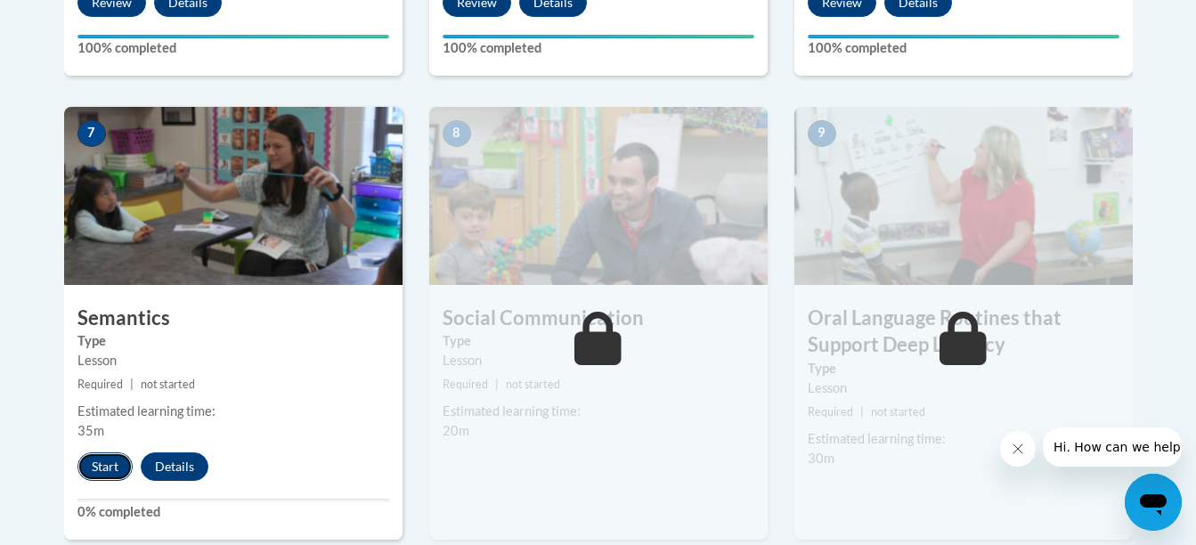
click at [120, 465] on button "Start" at bounding box center [104, 466] width 55 height 28
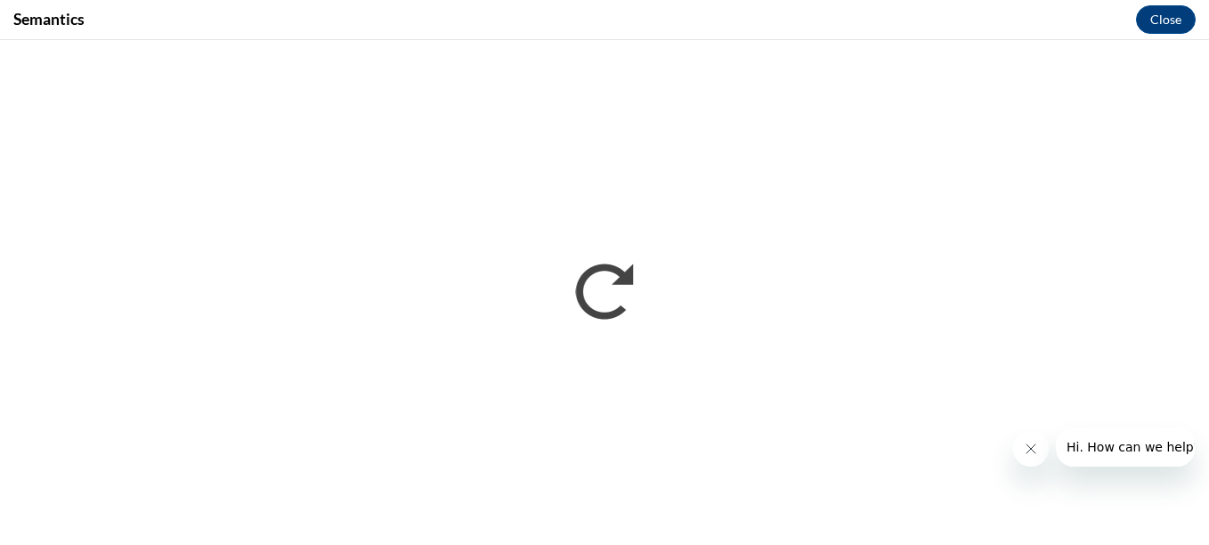
scroll to position [0, 0]
